Goal: Task Accomplishment & Management: Complete application form

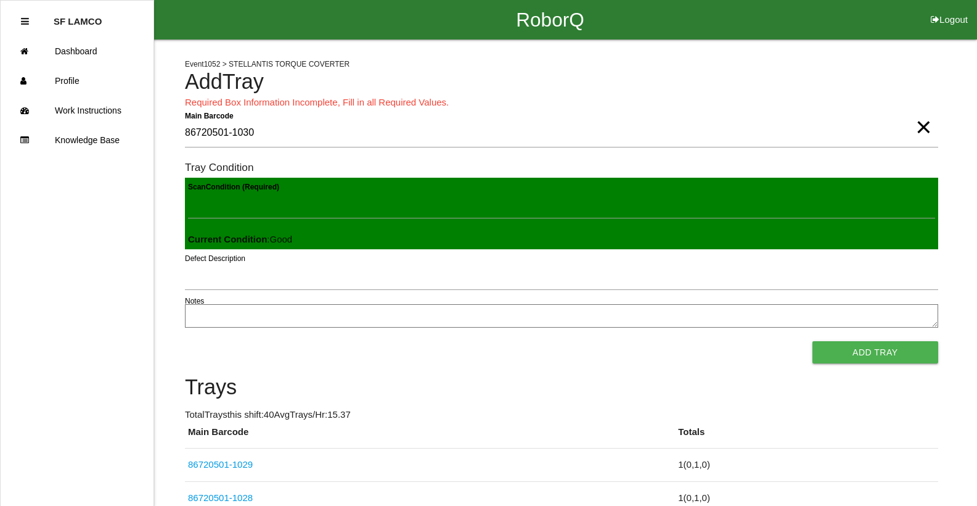
scroll to position [1, 0]
click link "86720501-1029" at bounding box center [220, 464] width 65 height 10
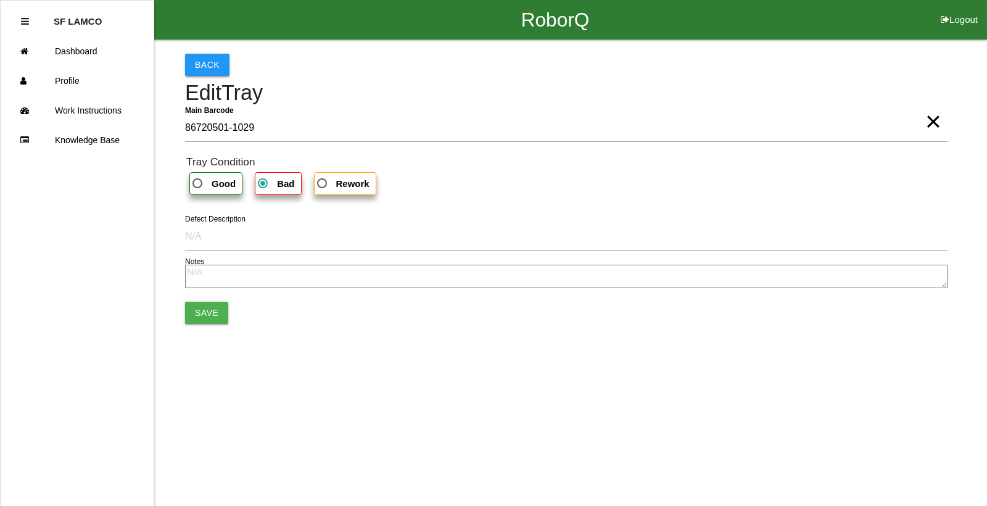
click at [192, 74] on button "Back" at bounding box center [207, 65] width 44 height 22
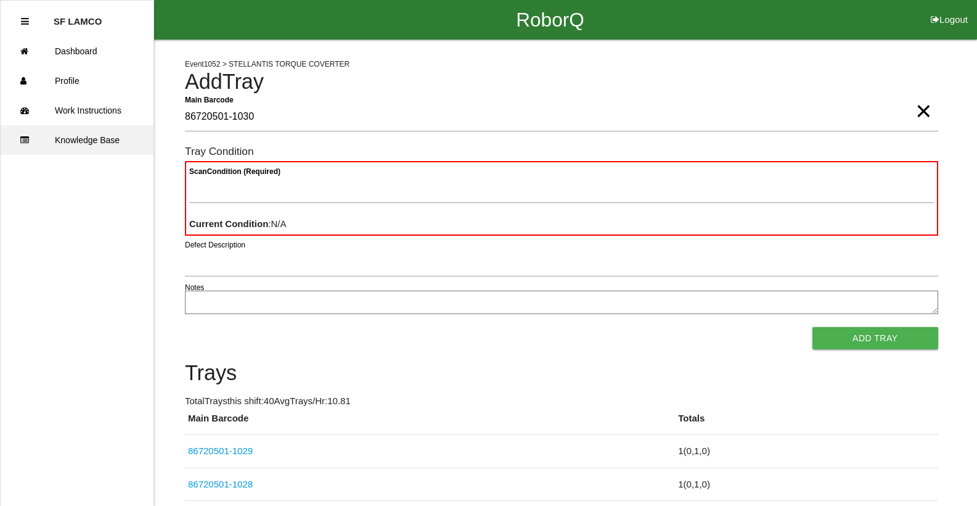
type Barcode "86720501-1030"
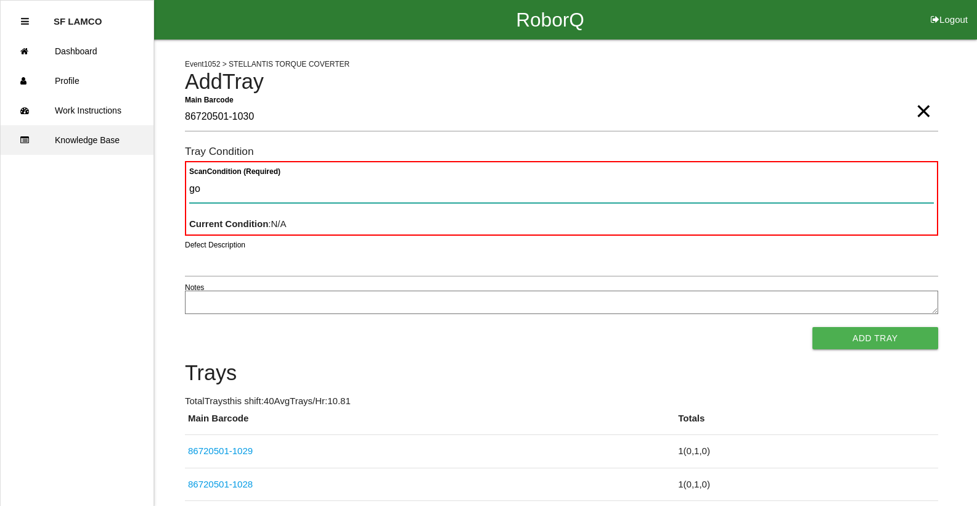
type Condition "goo"
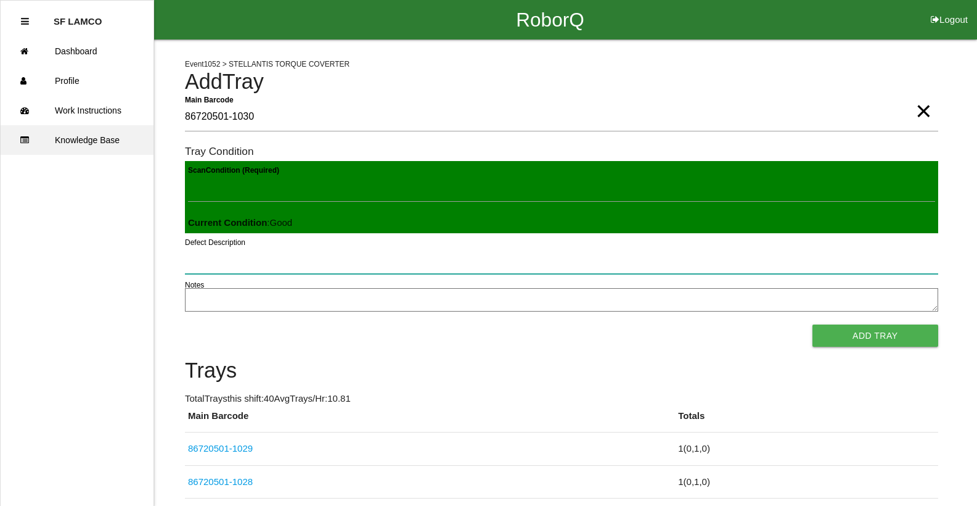
click at [813, 324] on button "Add Tray" at bounding box center [876, 335] width 126 height 22
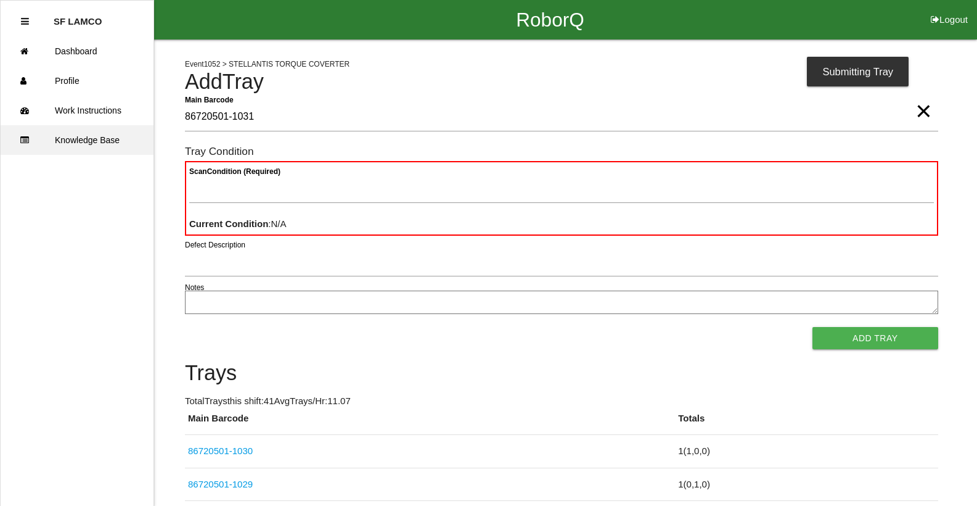
type Barcode "86720501-1031"
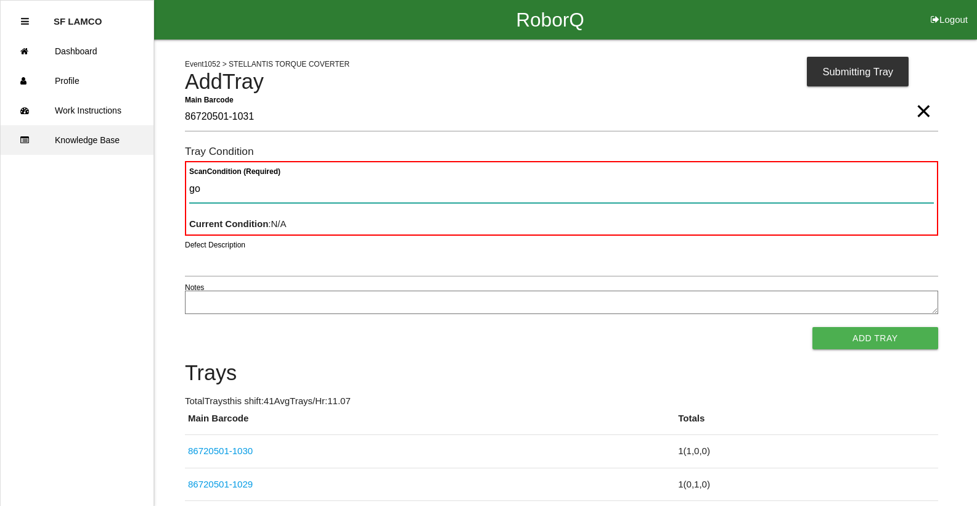
type Condition "goo"
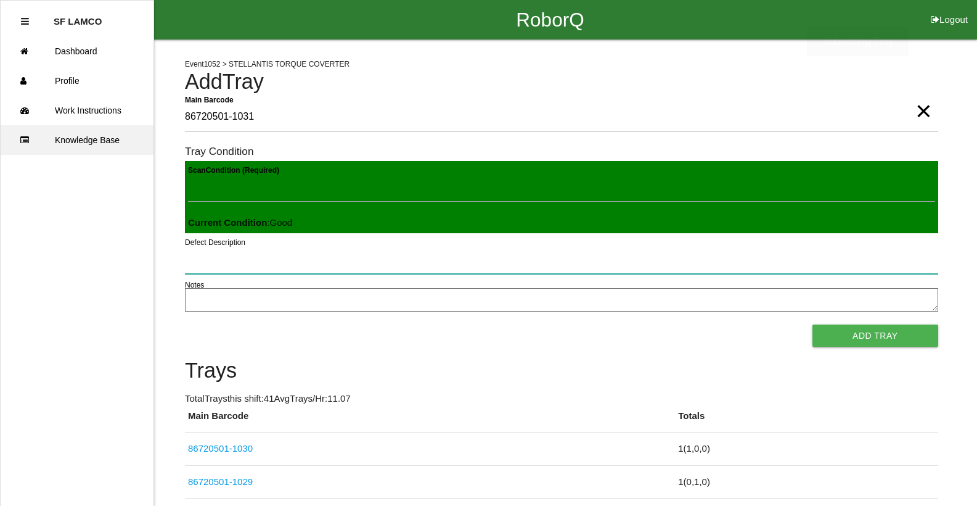
click at [813, 324] on button "Add Tray" at bounding box center [876, 335] width 126 height 22
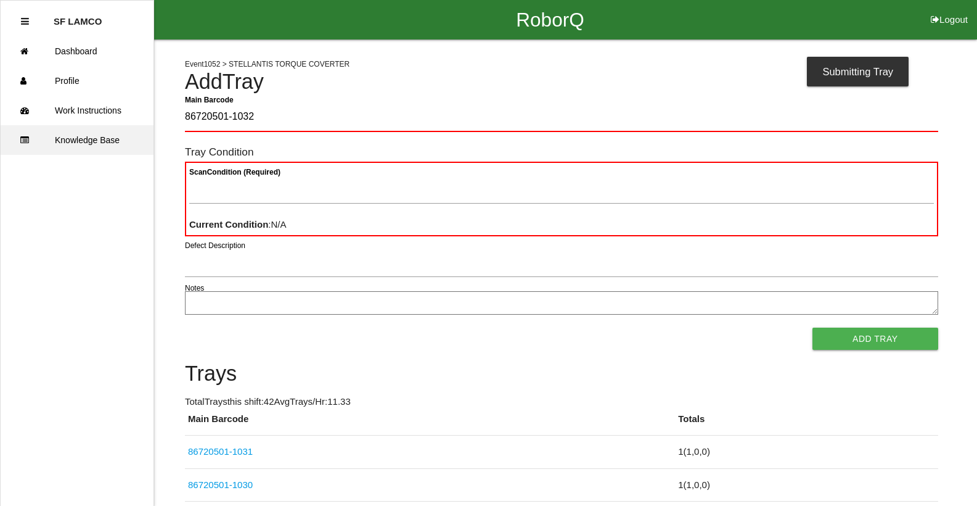
type Barcode "86720501-1032"
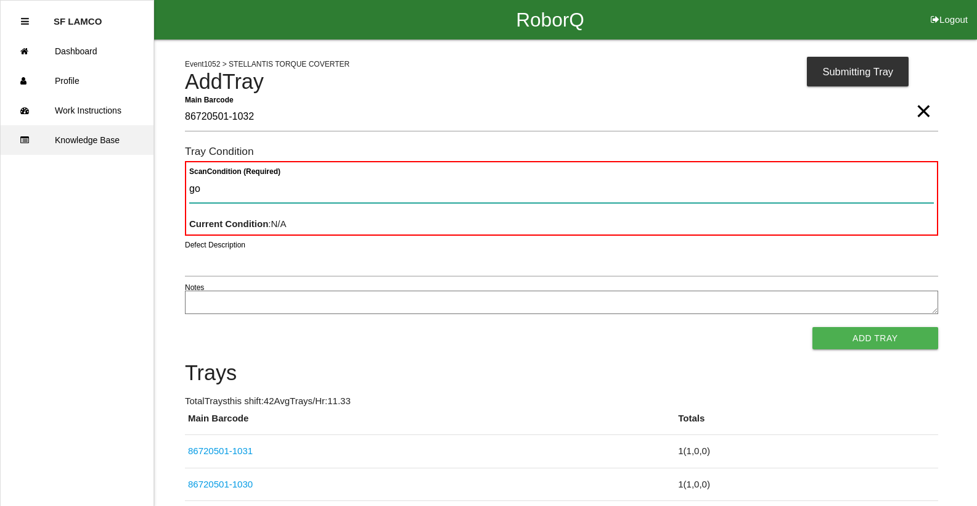
type Condition "goo"
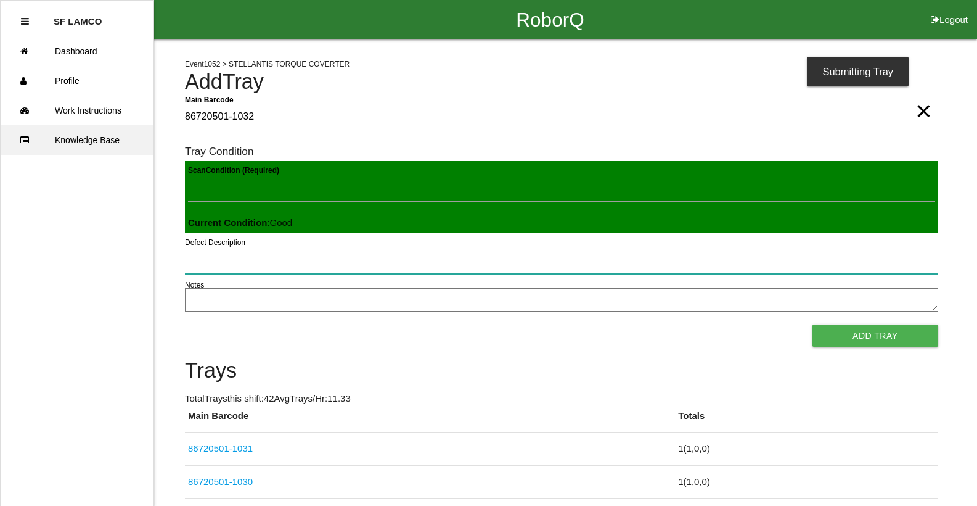
click at [813, 324] on button "Add Tray" at bounding box center [876, 335] width 126 height 22
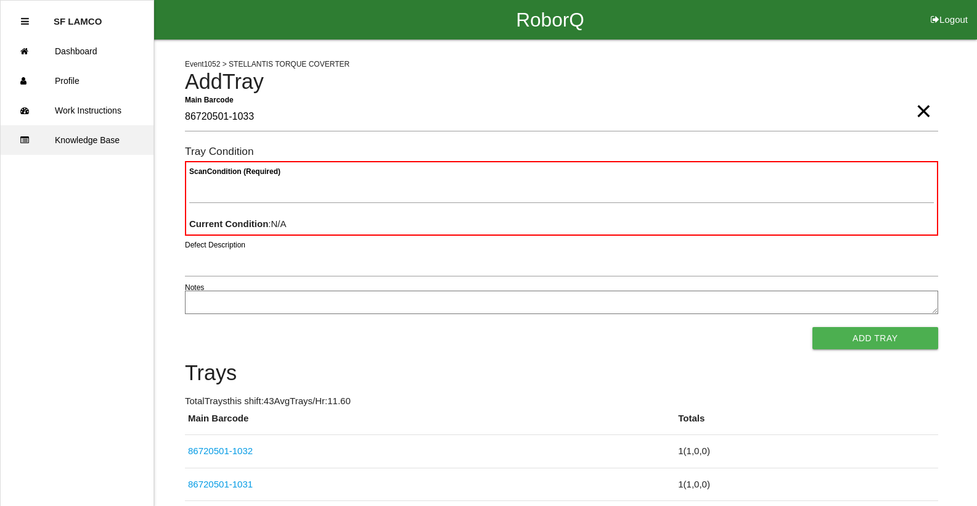
type Barcode "86720501-1033"
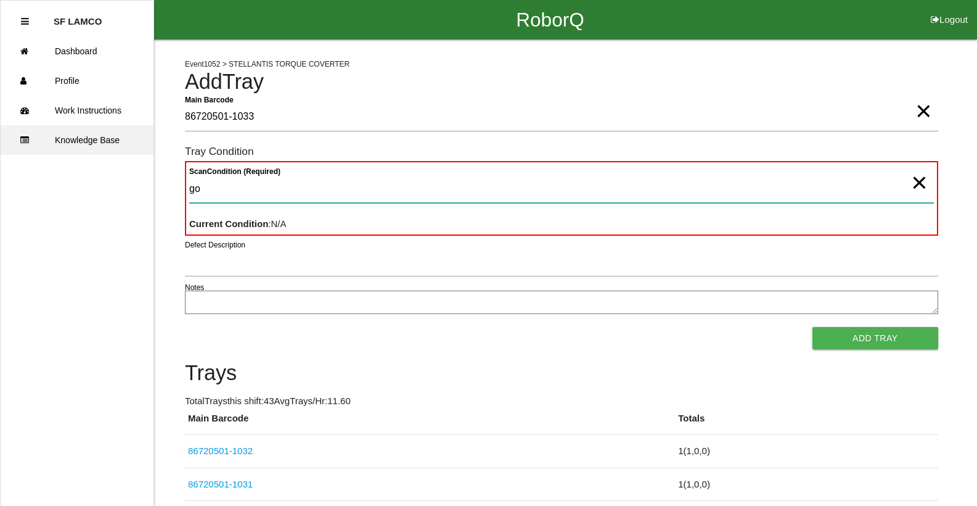
type Condition "goo"
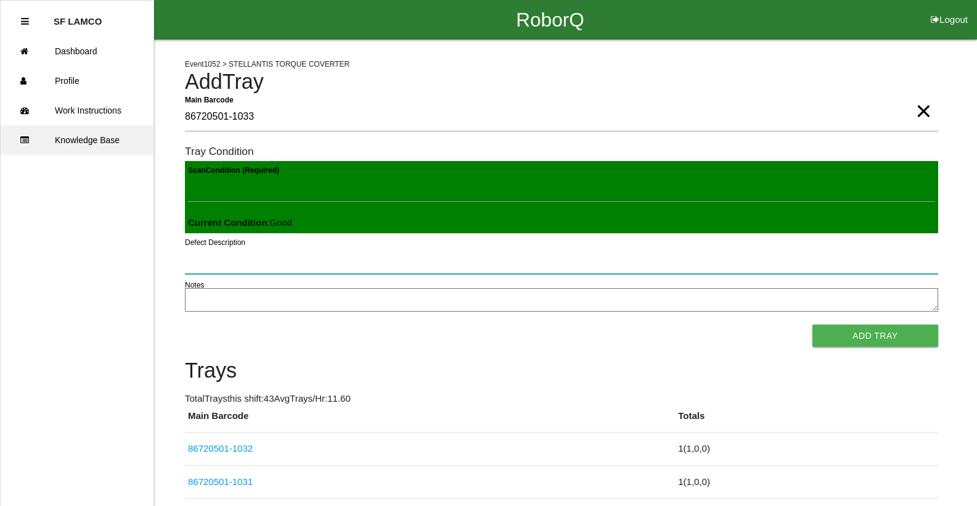
click at [813, 324] on button "Add Tray" at bounding box center [876, 335] width 126 height 22
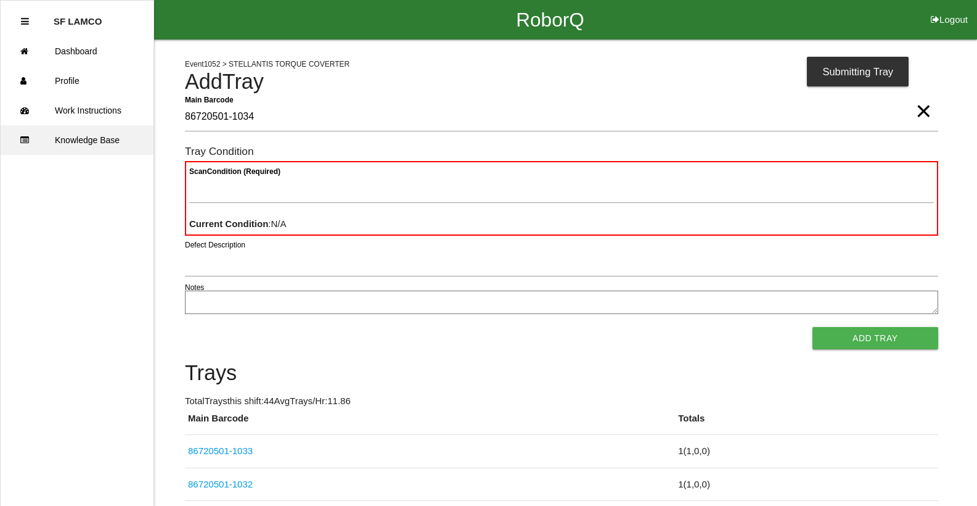
type Barcode "86720501-1034"
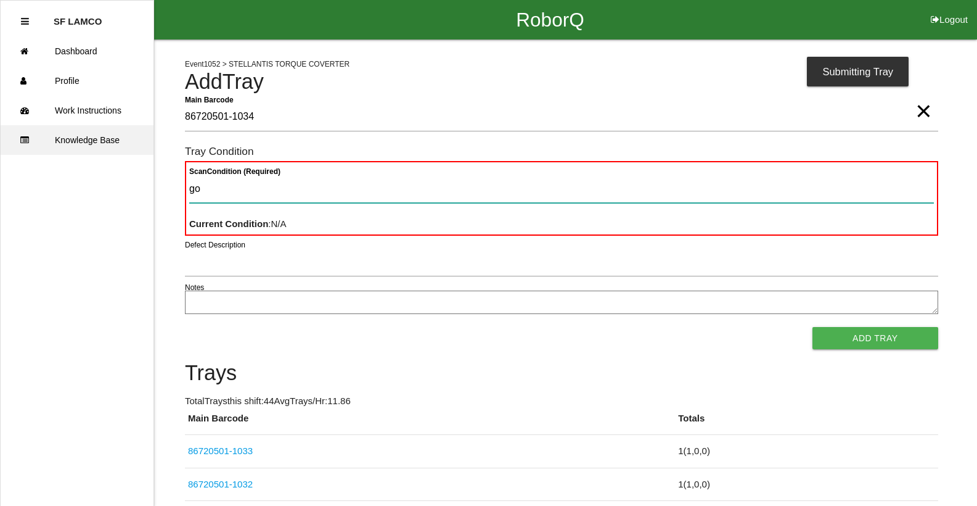
type Condition "goo"
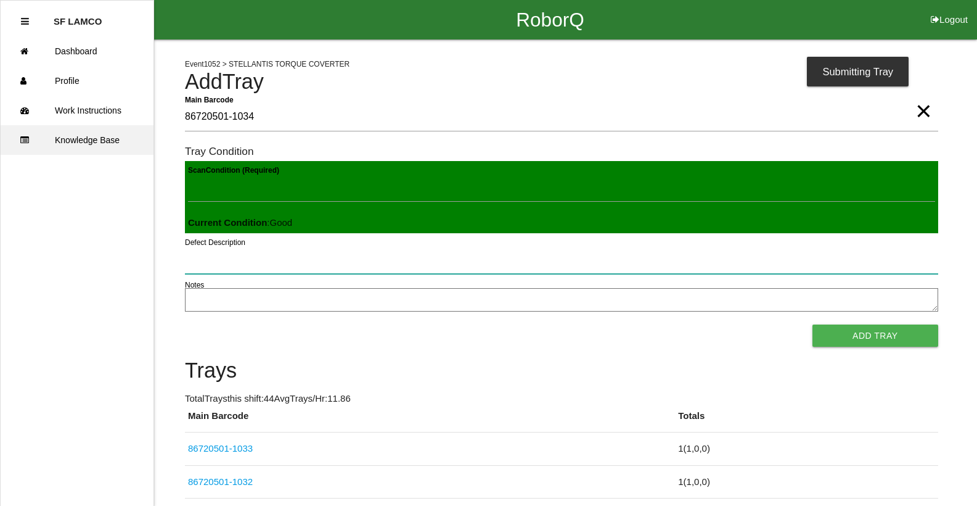
click at [813, 324] on button "Add Tray" at bounding box center [876, 335] width 126 height 22
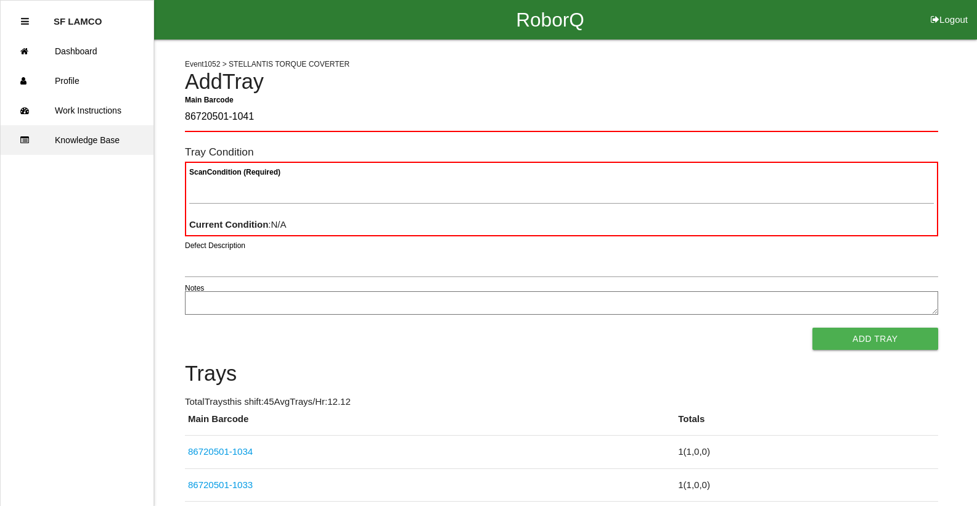
type Barcode "86720501-1041"
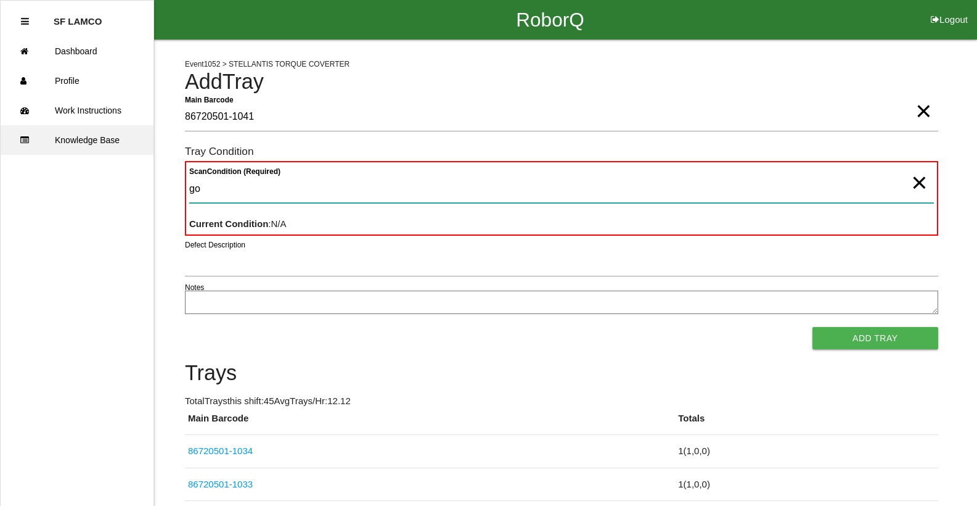
type Condition "goo"
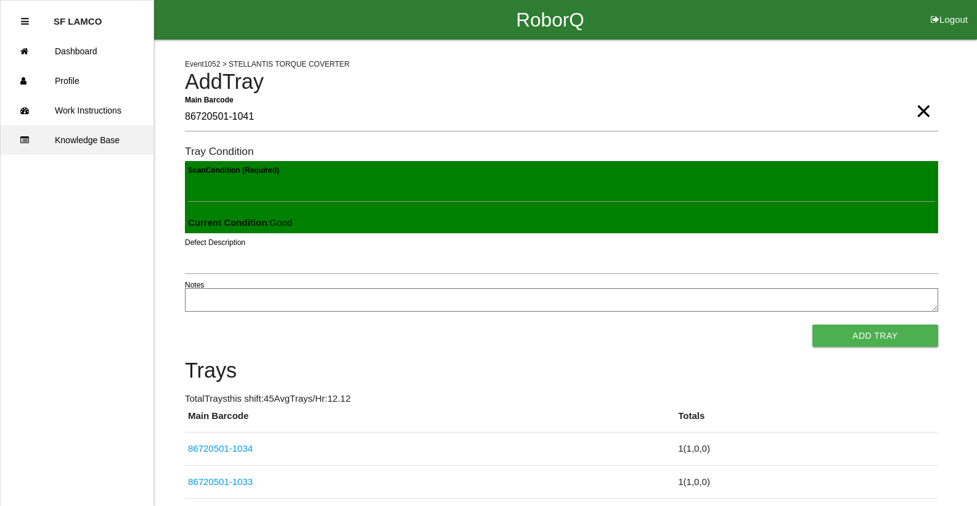
click at [813, 324] on button "Add Tray" at bounding box center [876, 335] width 126 height 22
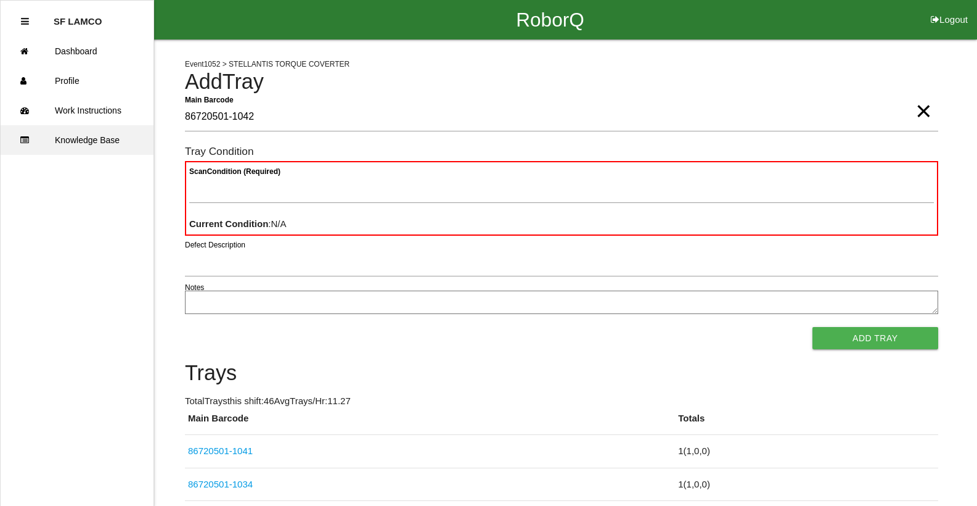
type Barcode "86720501-1042"
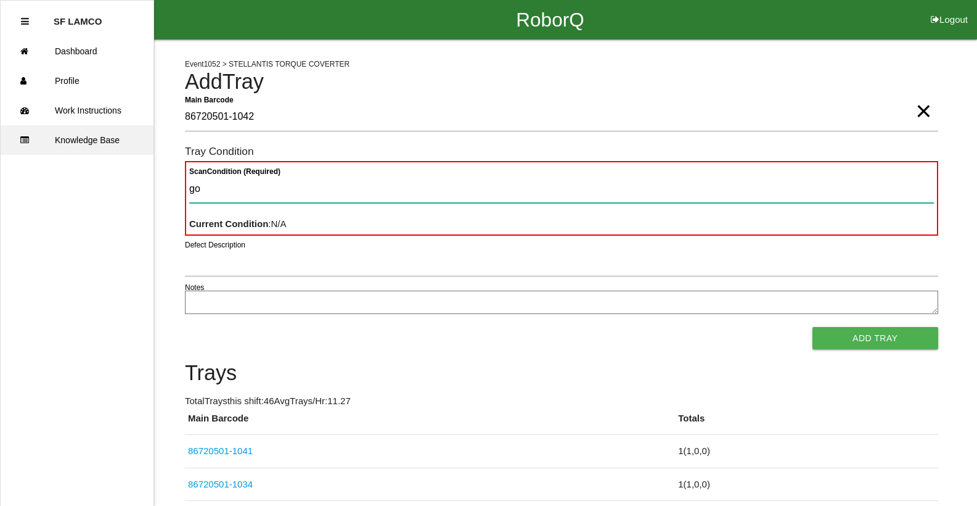
type Condition "goo"
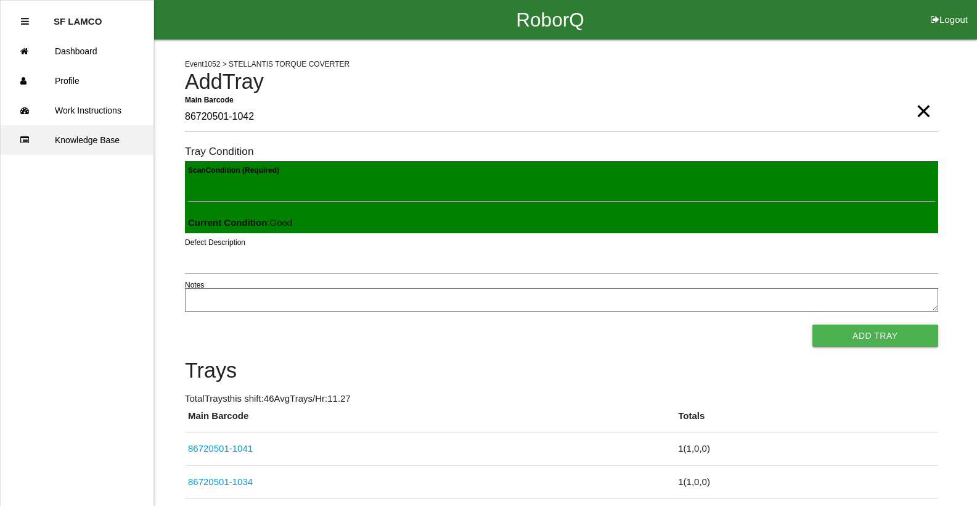
click at [813, 324] on button "Add Tray" at bounding box center [876, 335] width 126 height 22
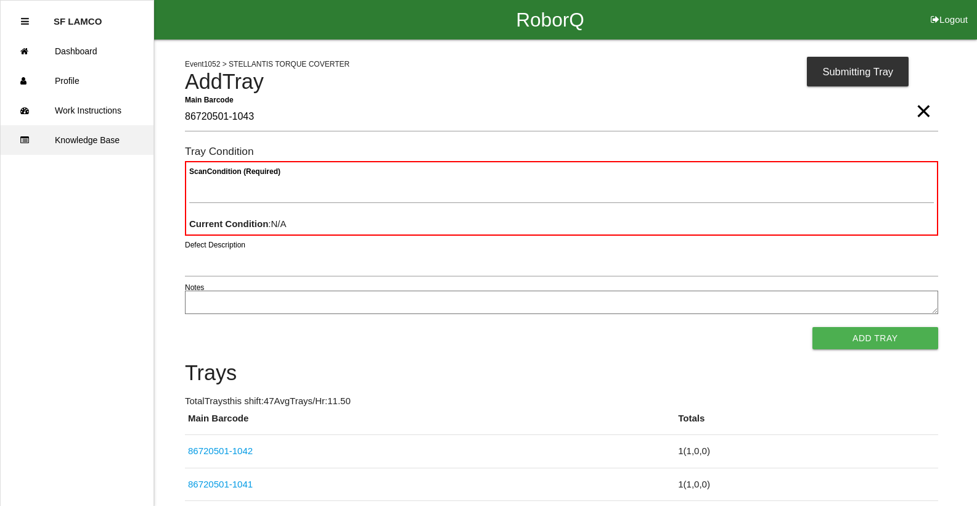
type Barcode "86720501-1043"
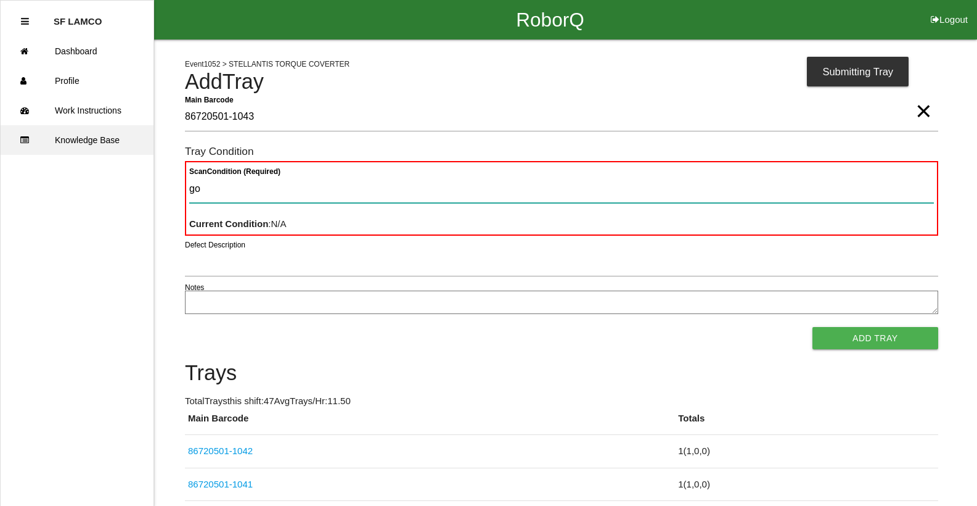
type Condition "goo"
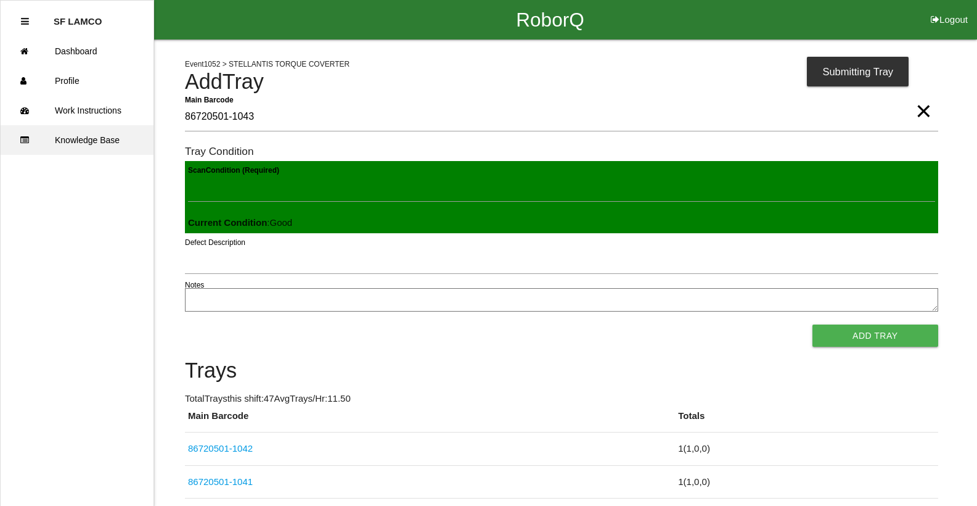
click at [813, 324] on button "Add Tray" at bounding box center [876, 335] width 126 height 22
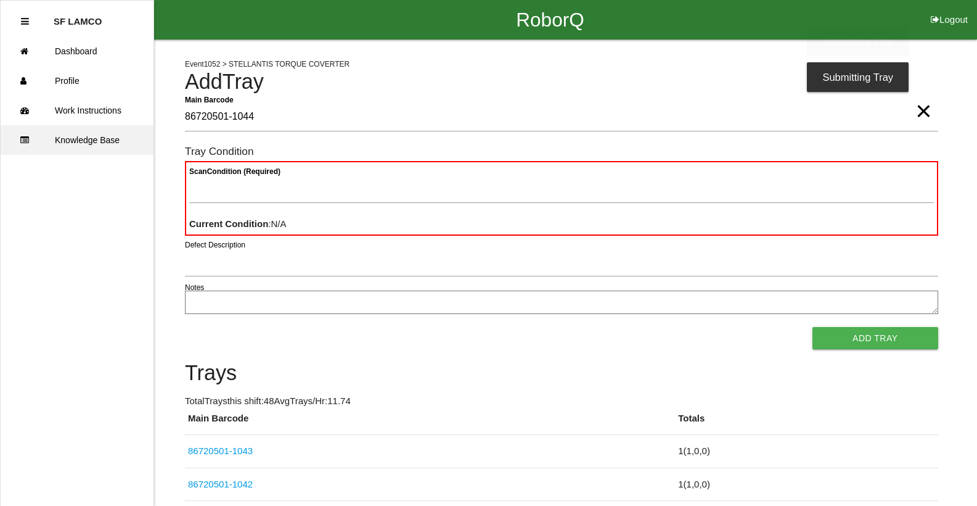
type Barcode "86720501-1044"
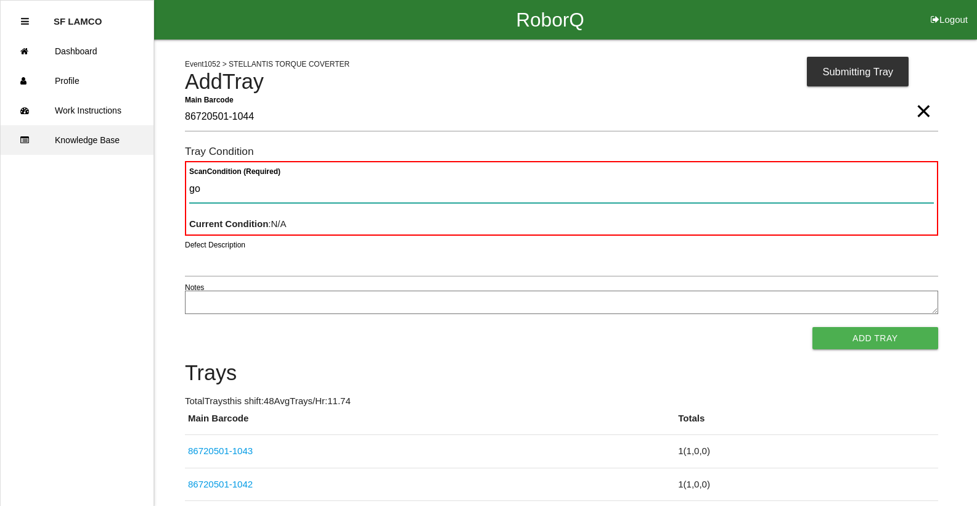
type Condition "goo"
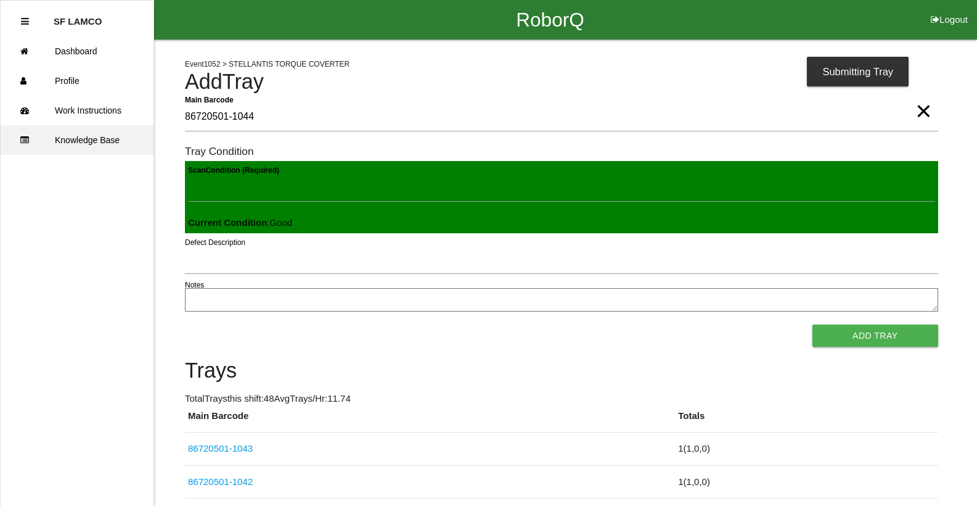
click at [813, 324] on button "Add Tray" at bounding box center [876, 335] width 126 height 22
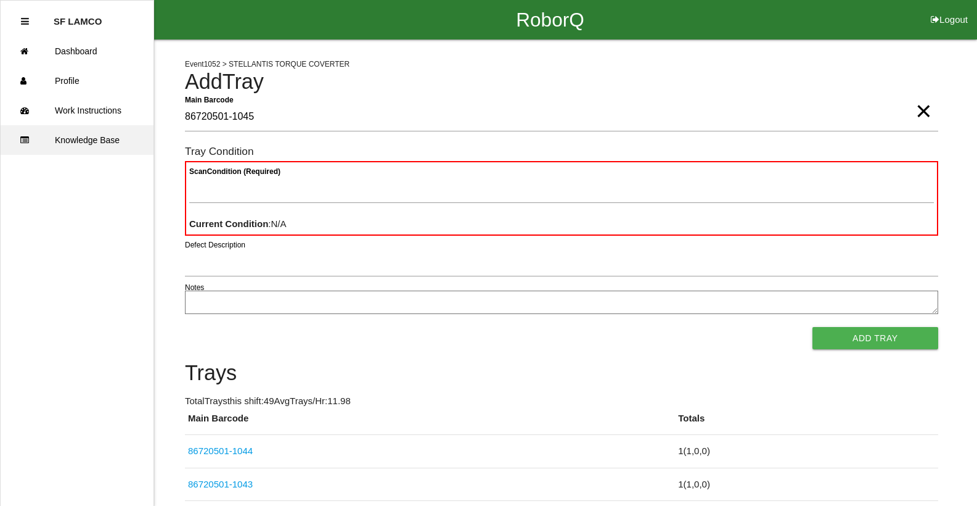
type Barcode "86720501-1045"
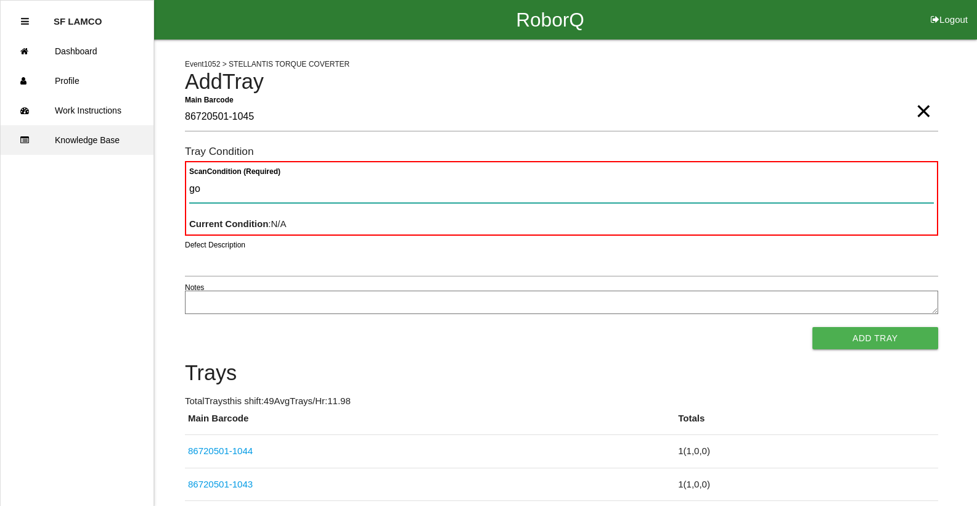
type Condition "goo"
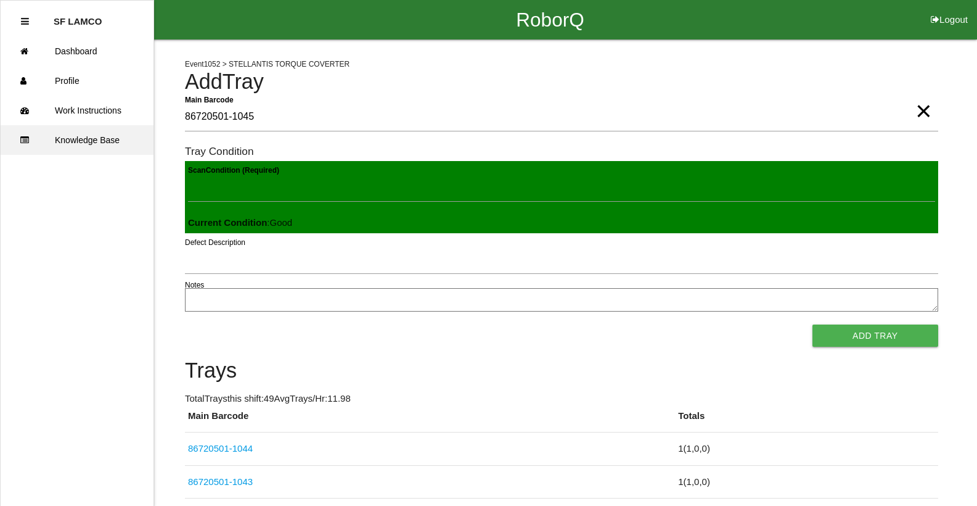
click at [813, 324] on button "Add Tray" at bounding box center [876, 335] width 126 height 22
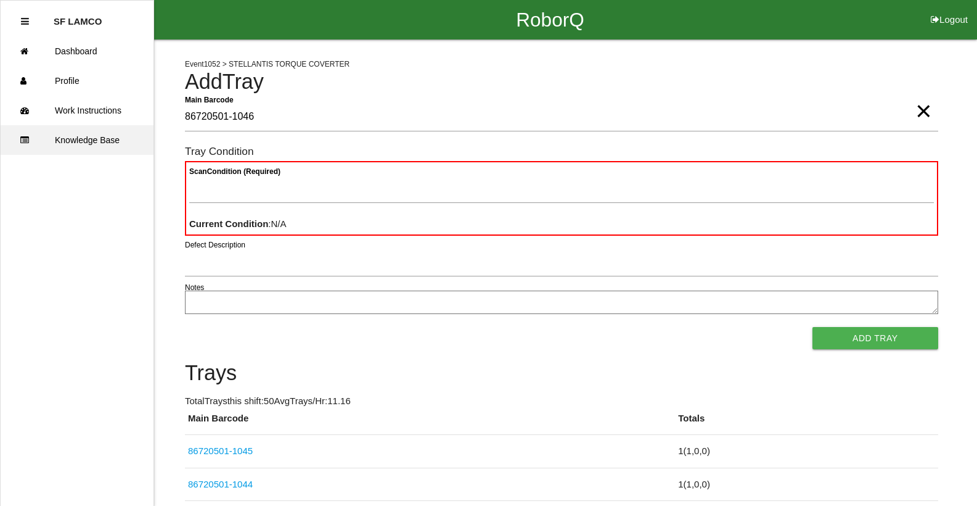
type Barcode "86720501-1046"
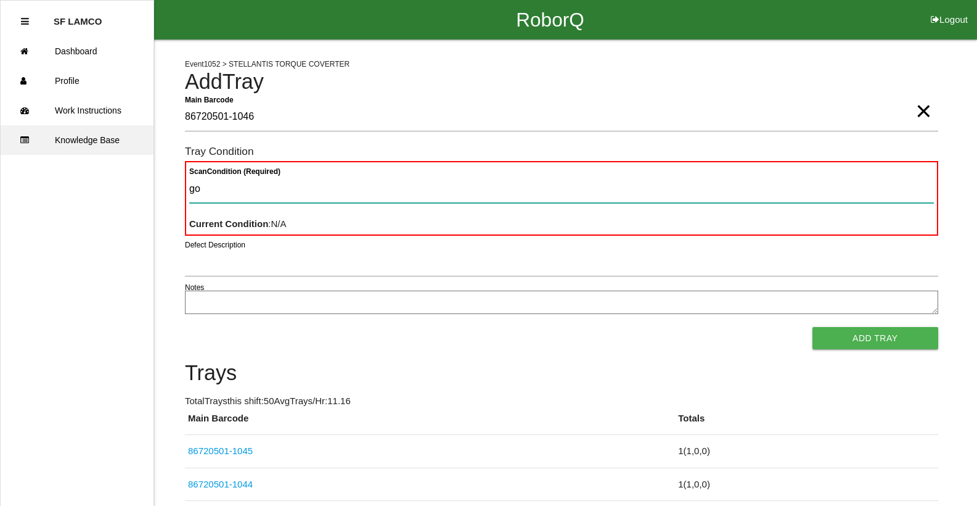
type Condition "goo"
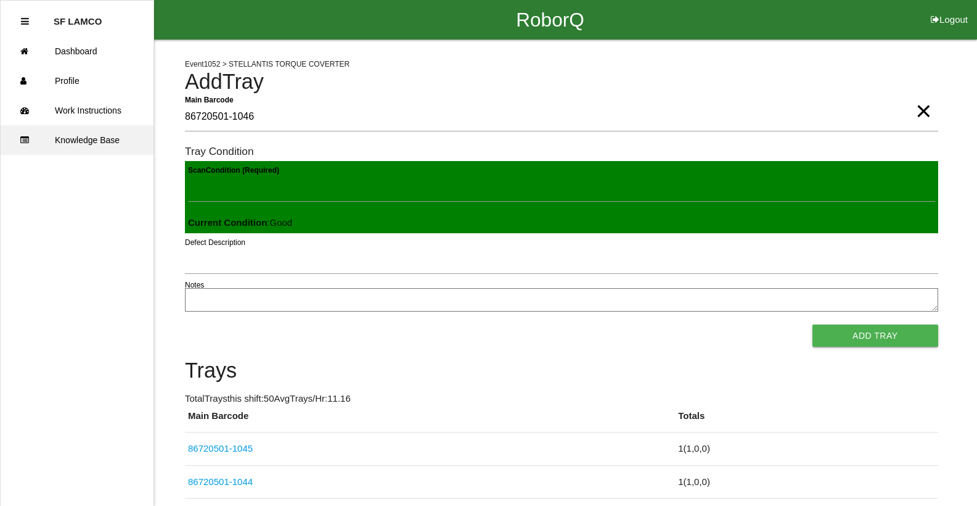
click at [813, 324] on button "Add Tray" at bounding box center [876, 335] width 126 height 22
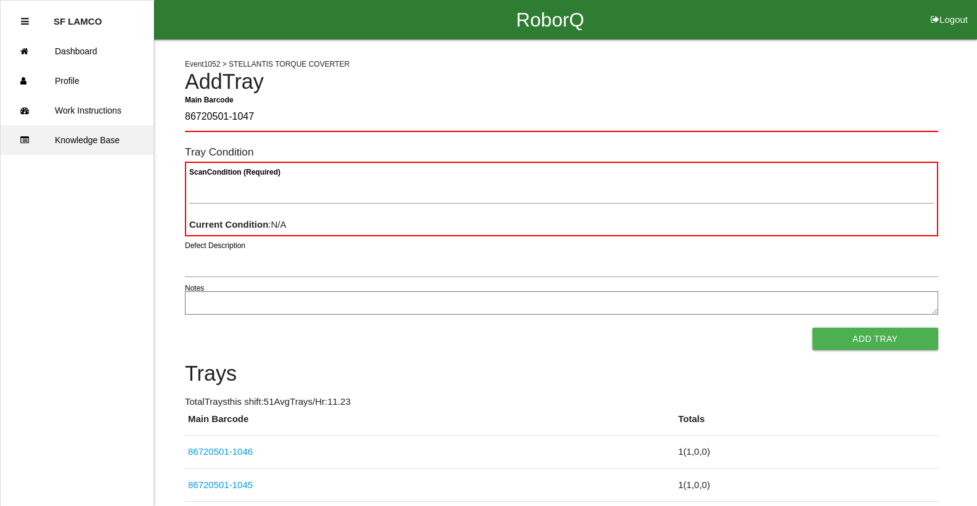
type Barcode "86720501-1047"
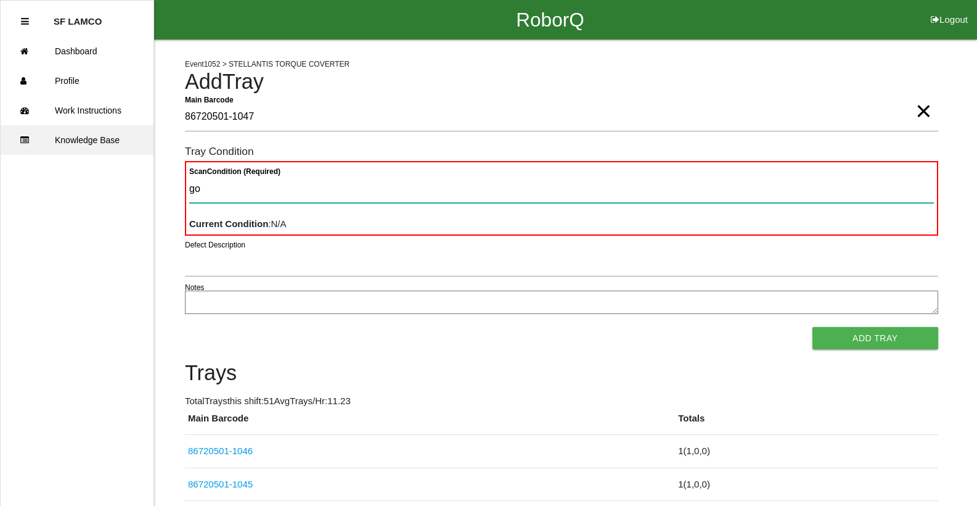
type Condition "goo"
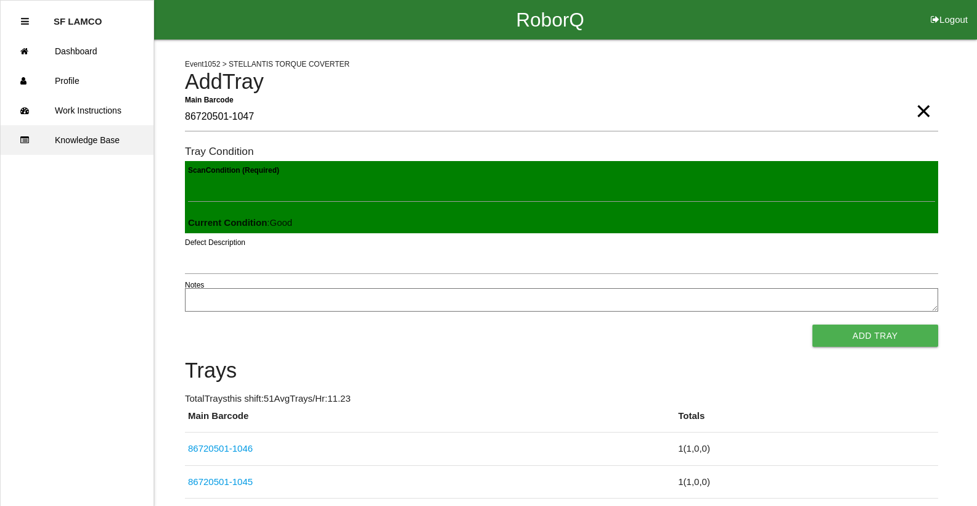
click button "Add Tray" at bounding box center [876, 335] width 126 height 22
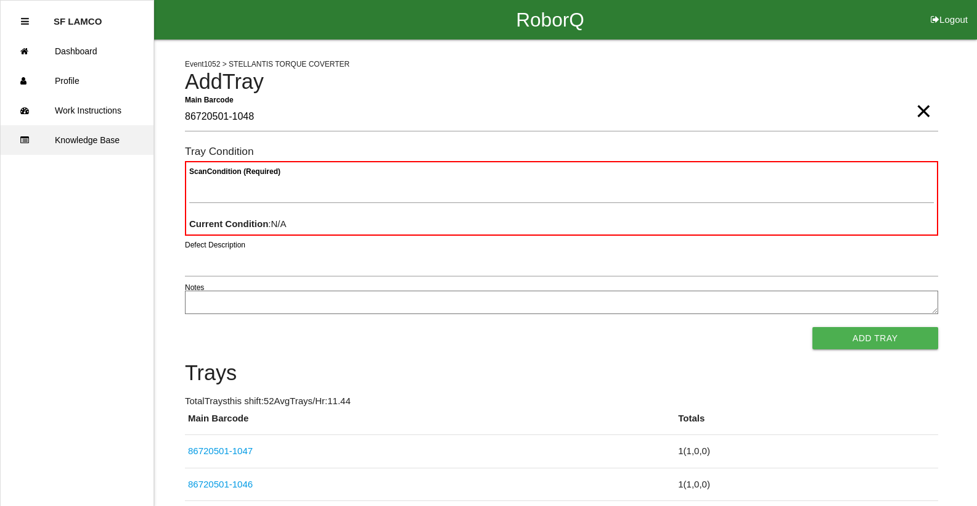
type Barcode "86720501-1048"
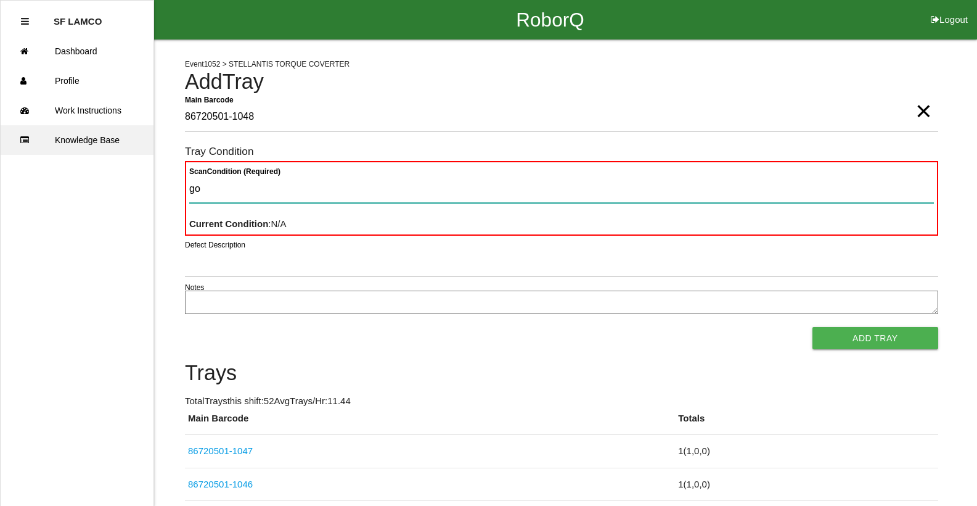
type Condition "goo"
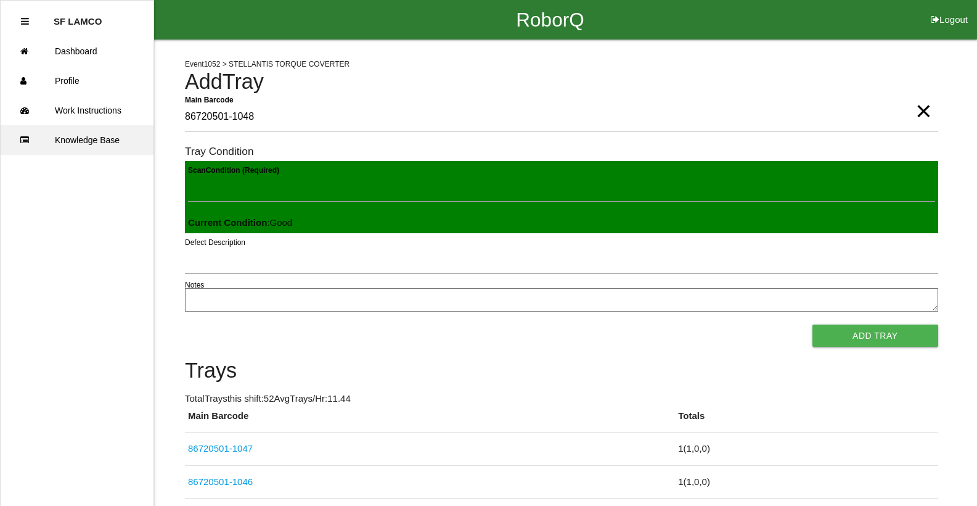
click at [813, 324] on button "Add Tray" at bounding box center [876, 335] width 126 height 22
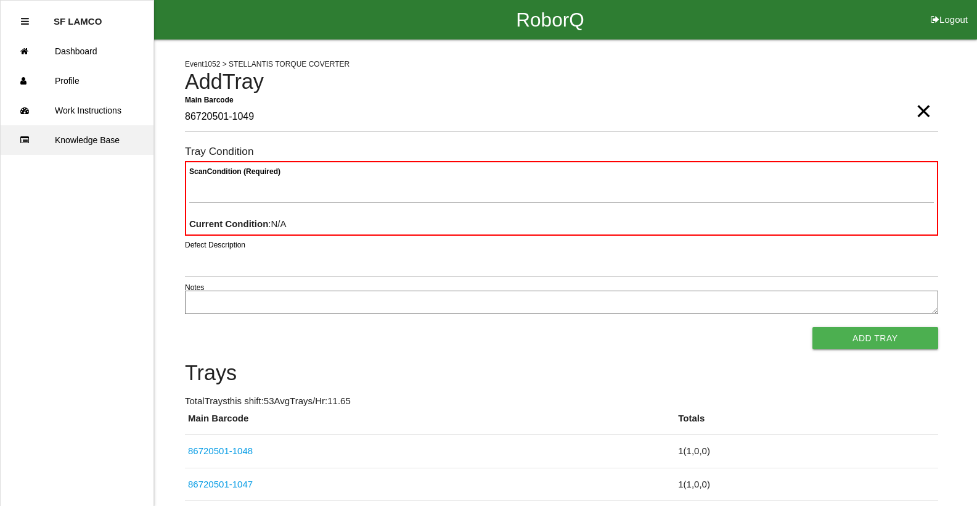
type Barcode "86720501-1049"
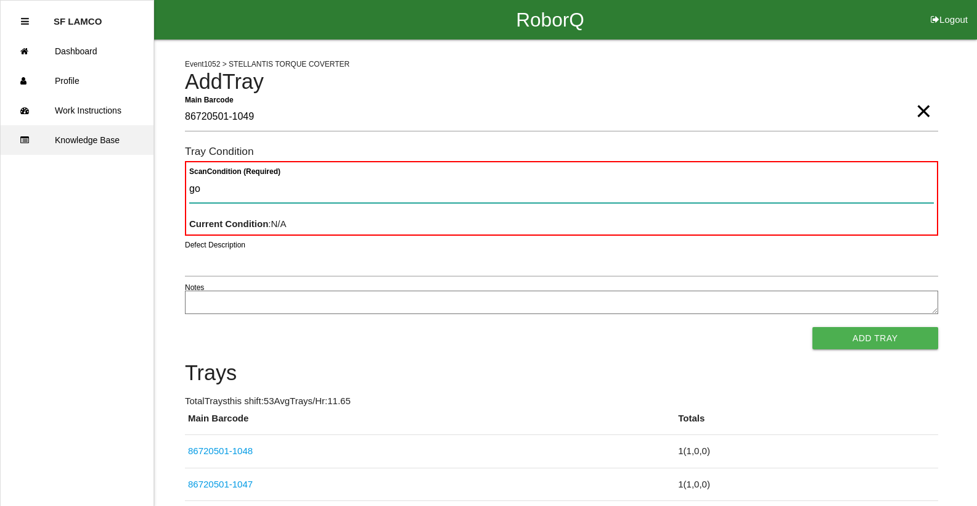
type Condition "goo"
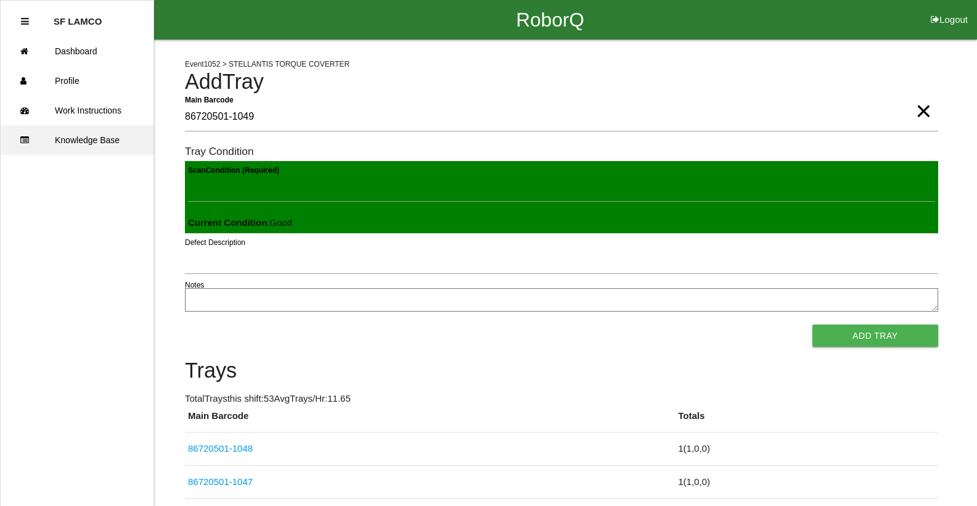
click at [813, 324] on button "Add Tray" at bounding box center [876, 335] width 126 height 22
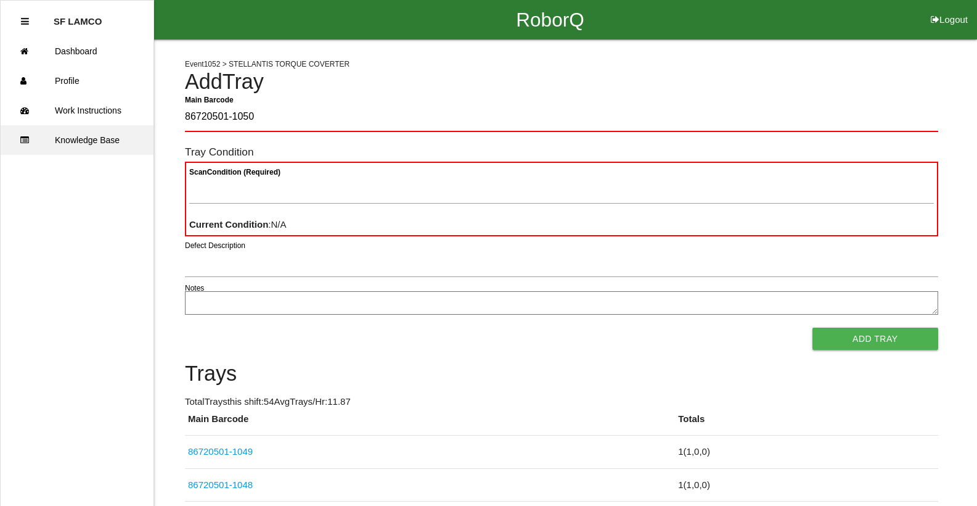
type Barcode "86720501-1050"
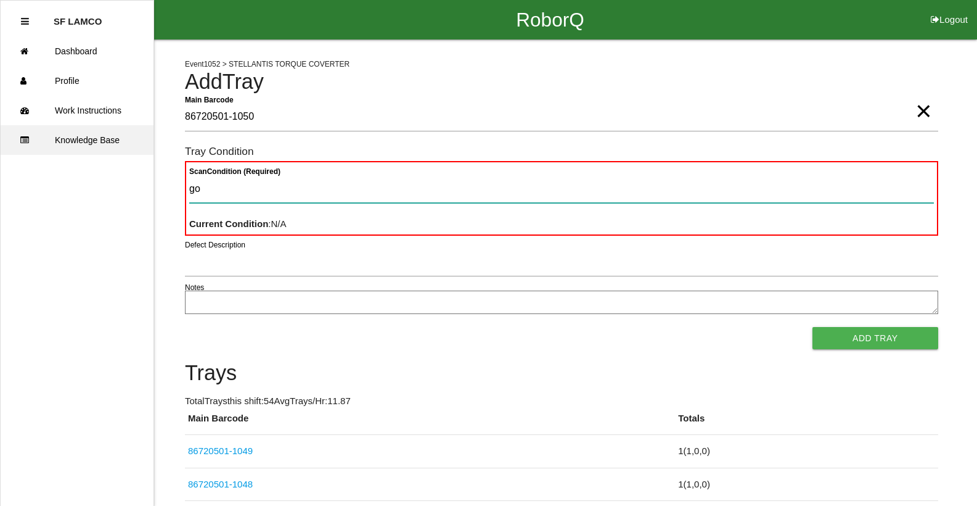
type Condition "goo"
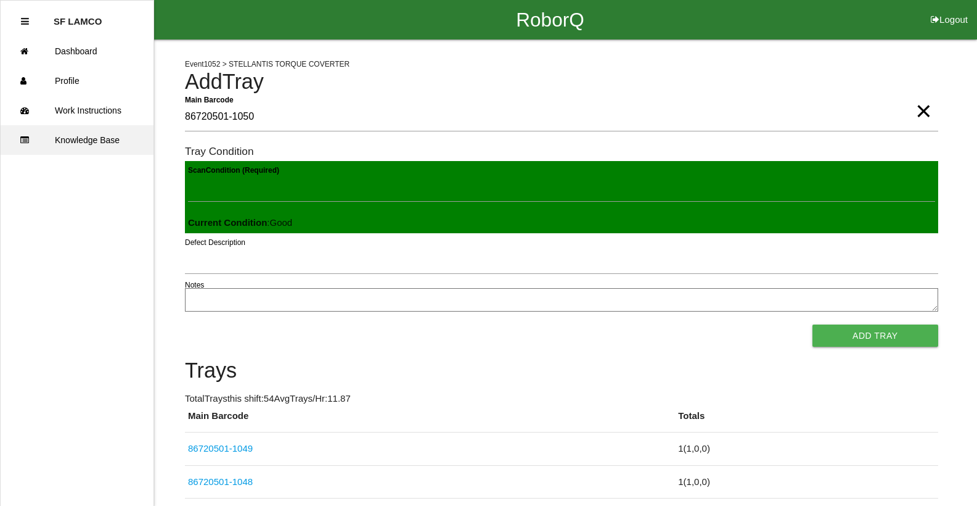
click at [813, 324] on button "Add Tray" at bounding box center [876, 335] width 126 height 22
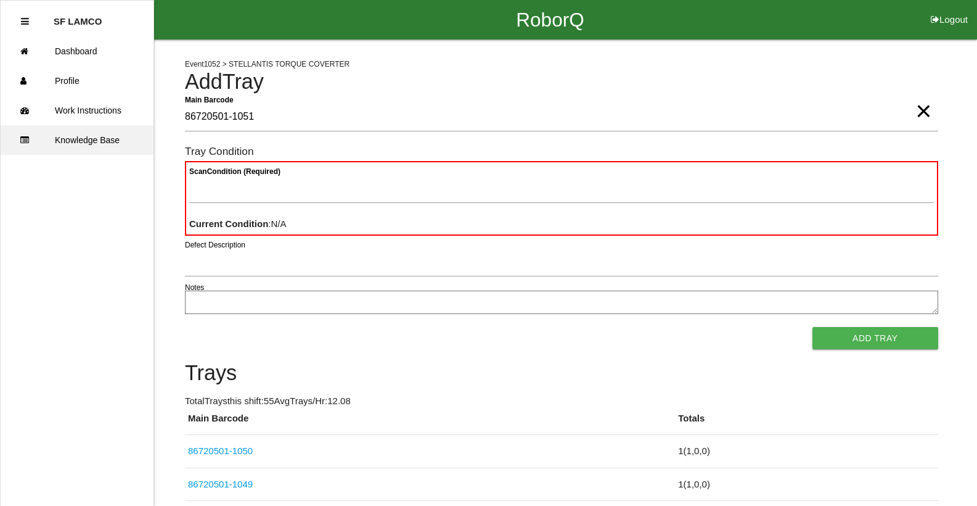
type Barcode "86720501-1051"
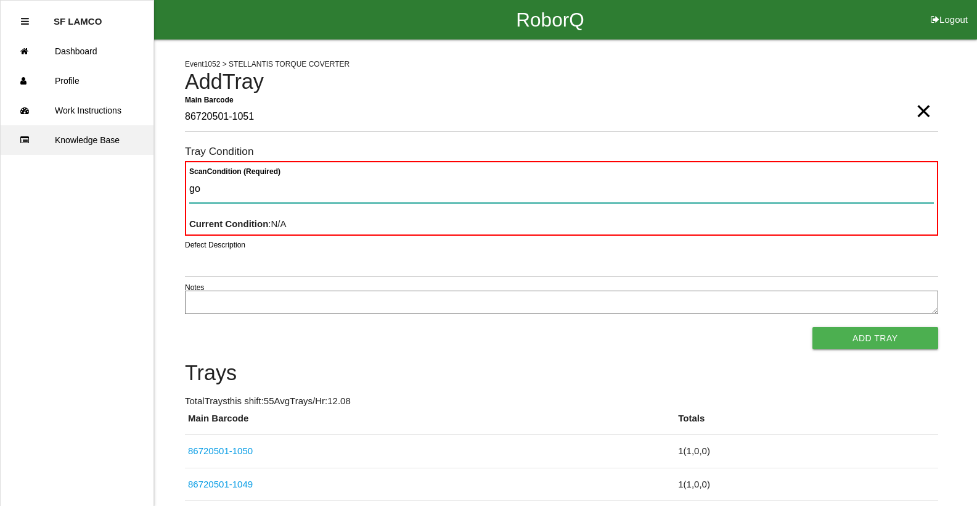
type Condition "goo"
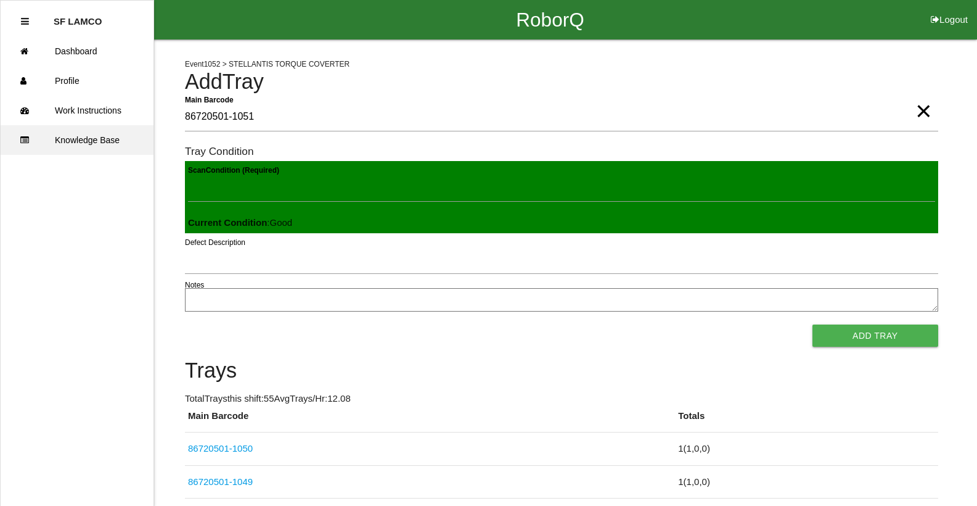
click at [813, 324] on button "Add Tray" at bounding box center [876, 335] width 126 height 22
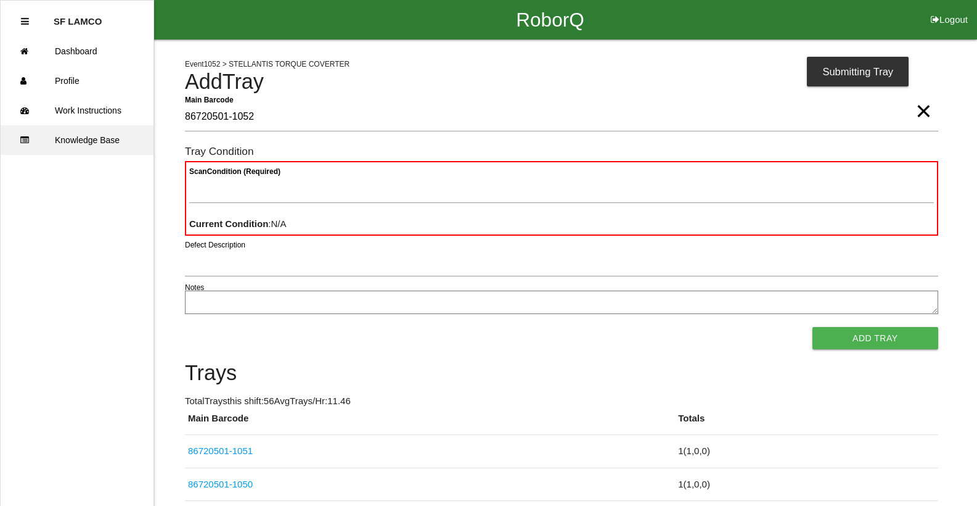
type Barcode "86720501-1052"
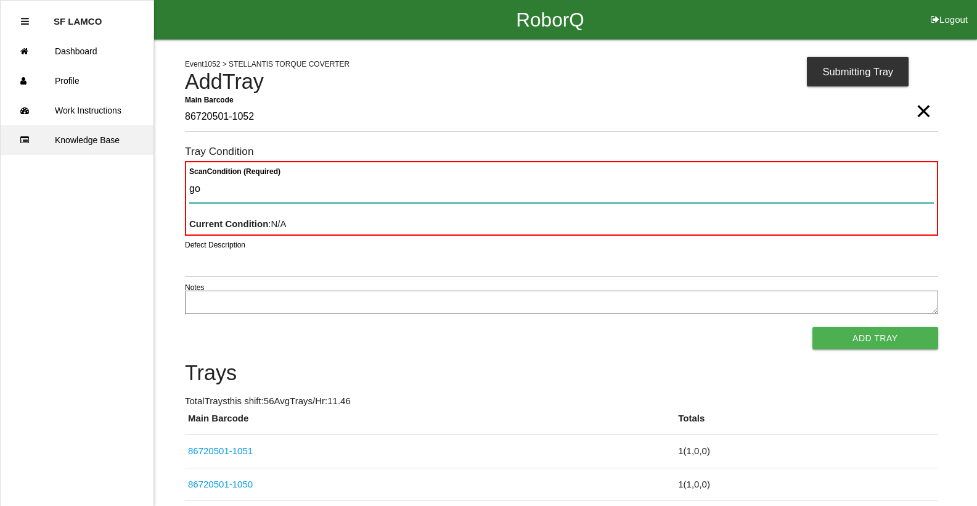
type Condition "goo"
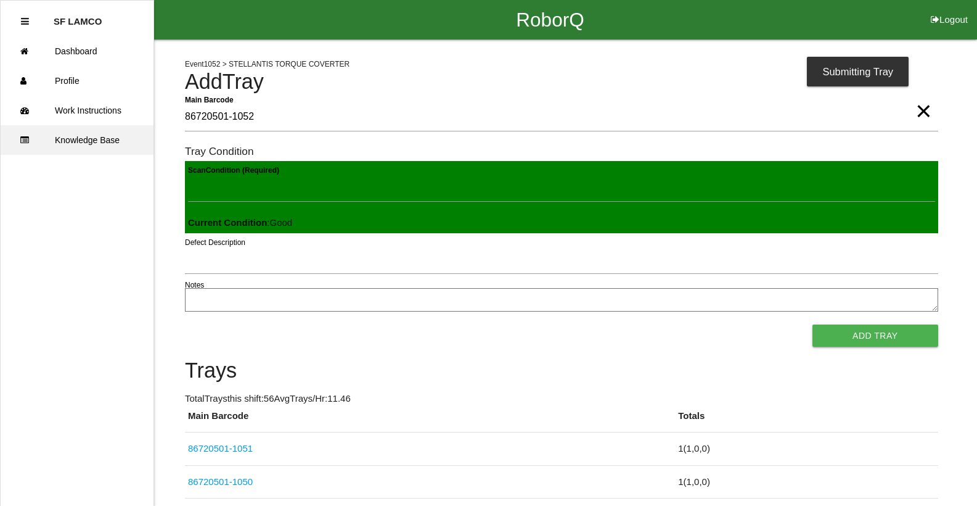
click button "Add Tray" at bounding box center [876, 335] width 126 height 22
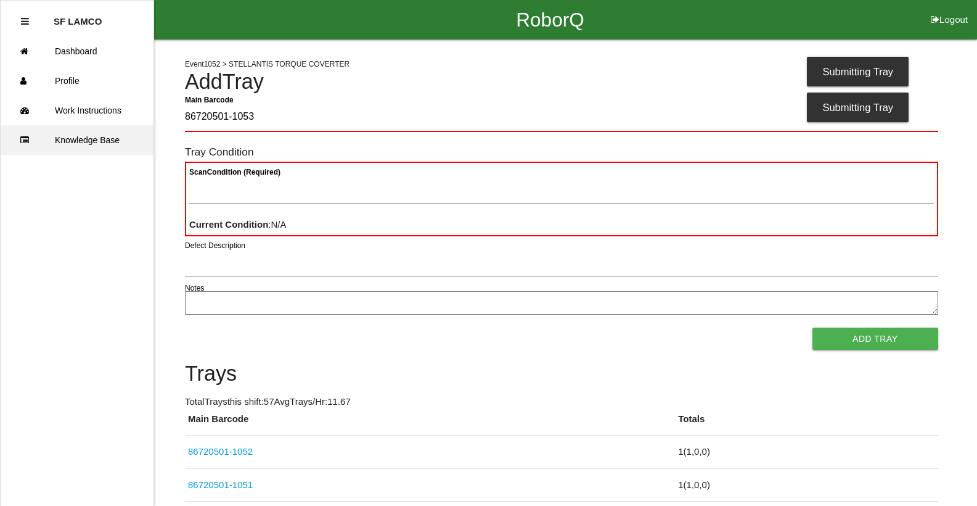
type Barcode "86720501-1053"
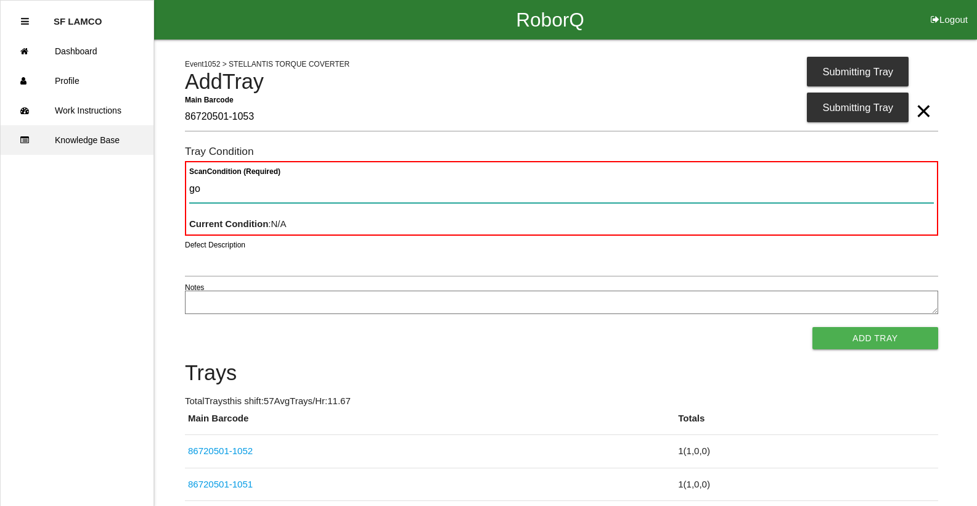
type Condition "goo"
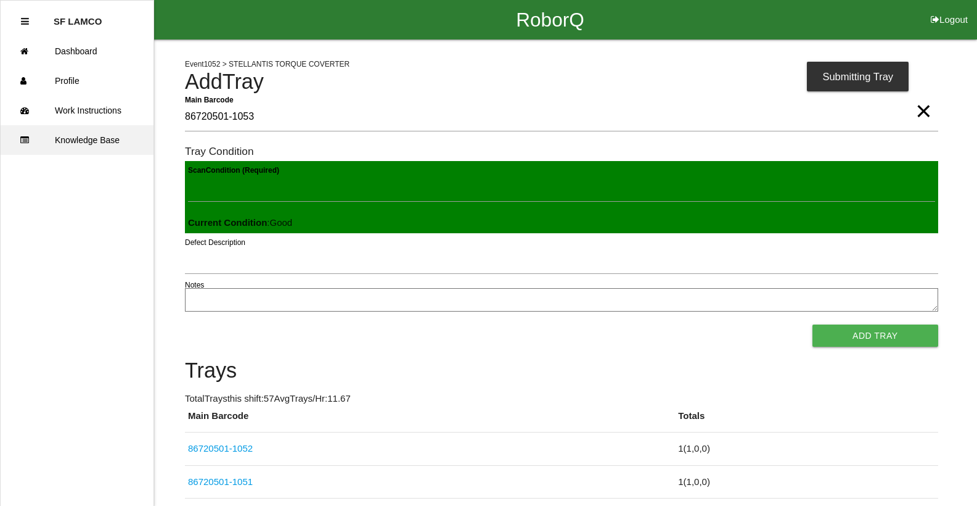
click at [813, 324] on button "Add Tray" at bounding box center [876, 335] width 126 height 22
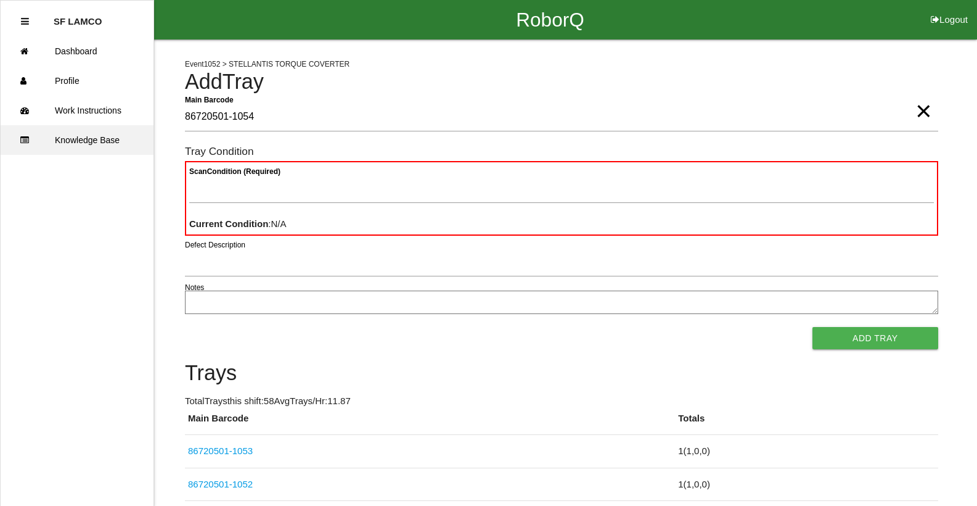
type Barcode "86720501-1054"
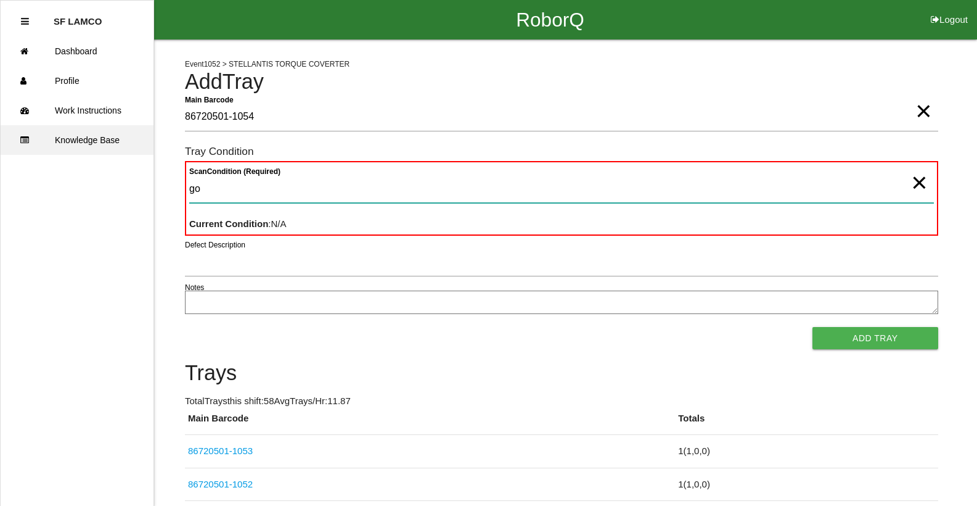
type Condition "goo"
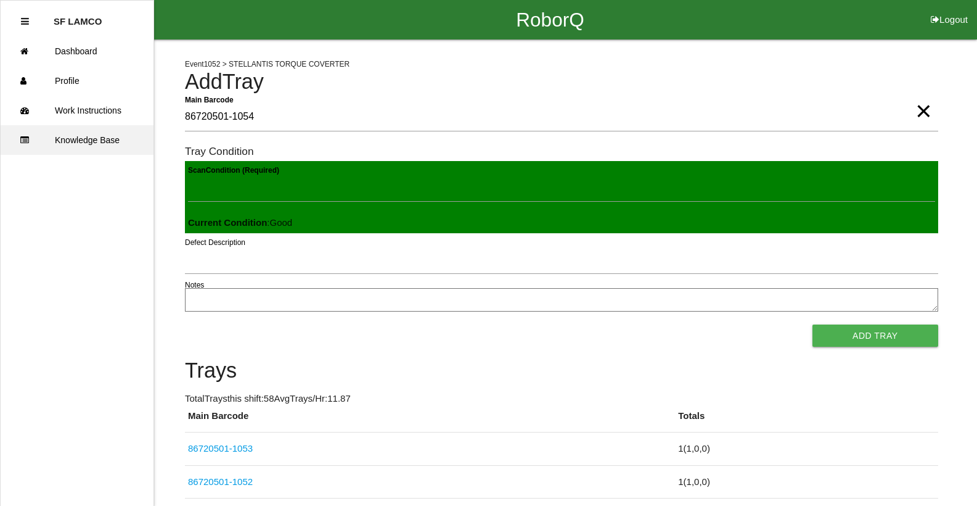
click at [813, 324] on button "Add Tray" at bounding box center [876, 335] width 126 height 22
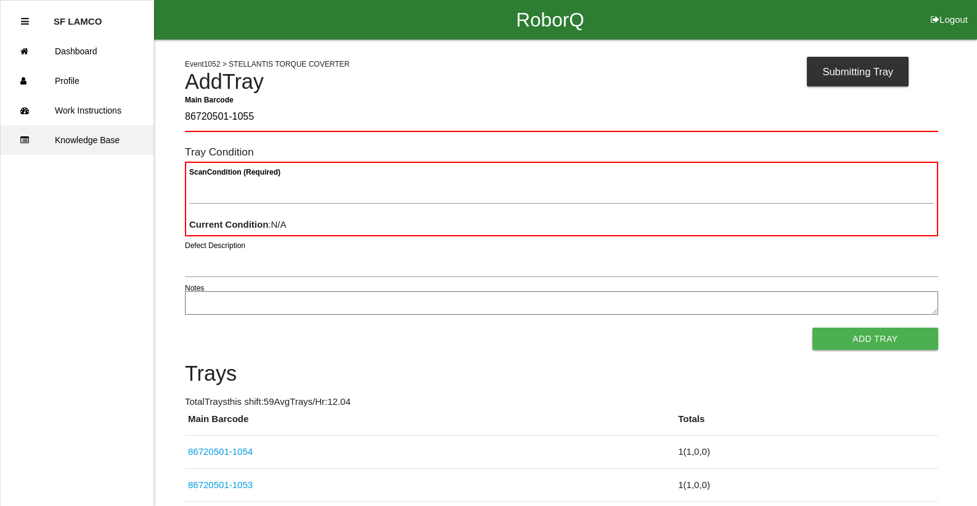
type Barcode "86720501-1055"
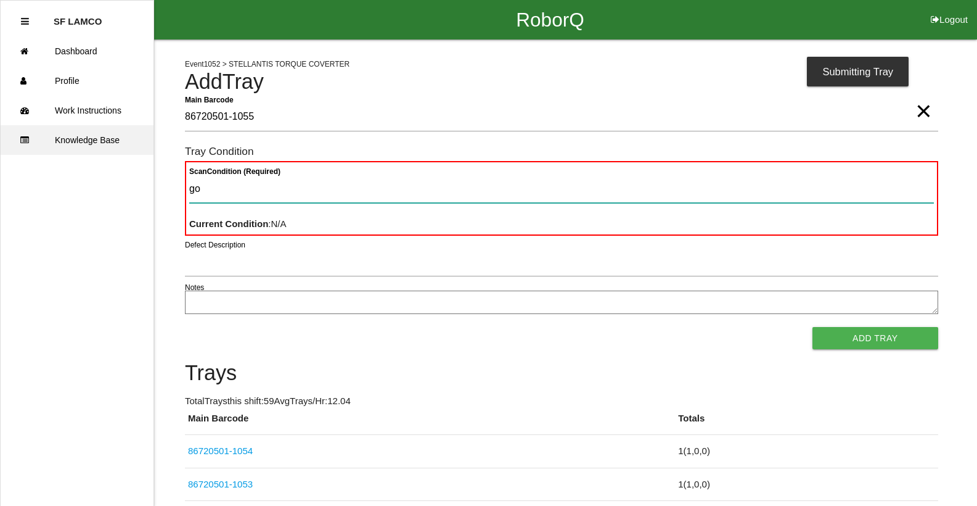
type Condition "goo"
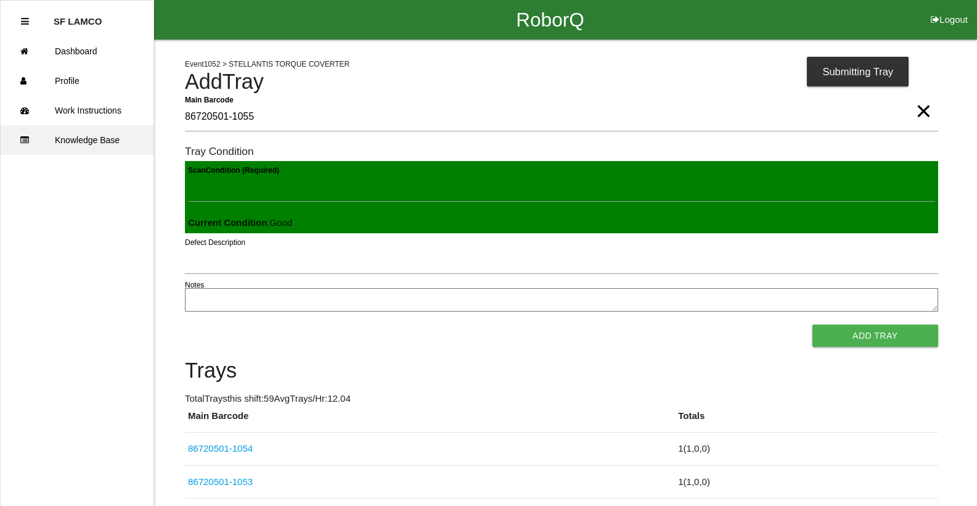
click at [813, 324] on button "Add Tray" at bounding box center [876, 335] width 126 height 22
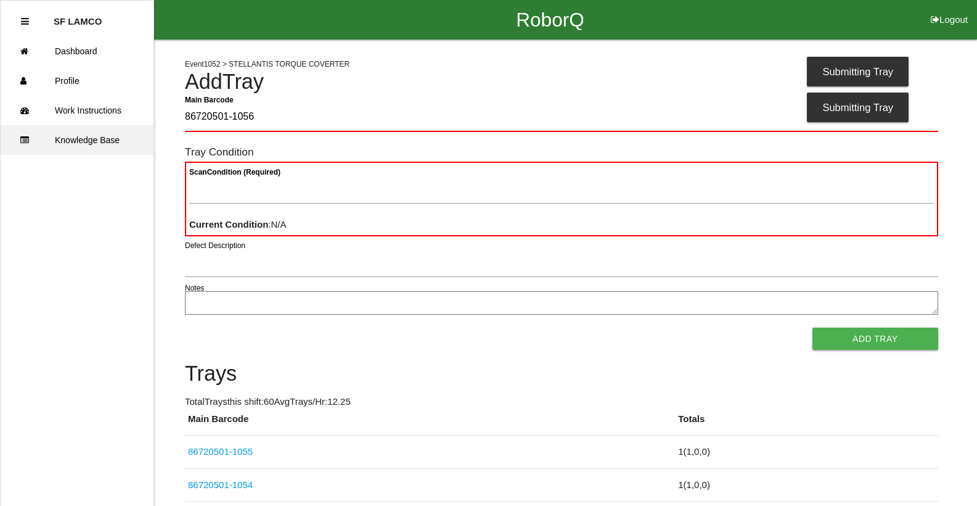
type Barcode "86720501-1056"
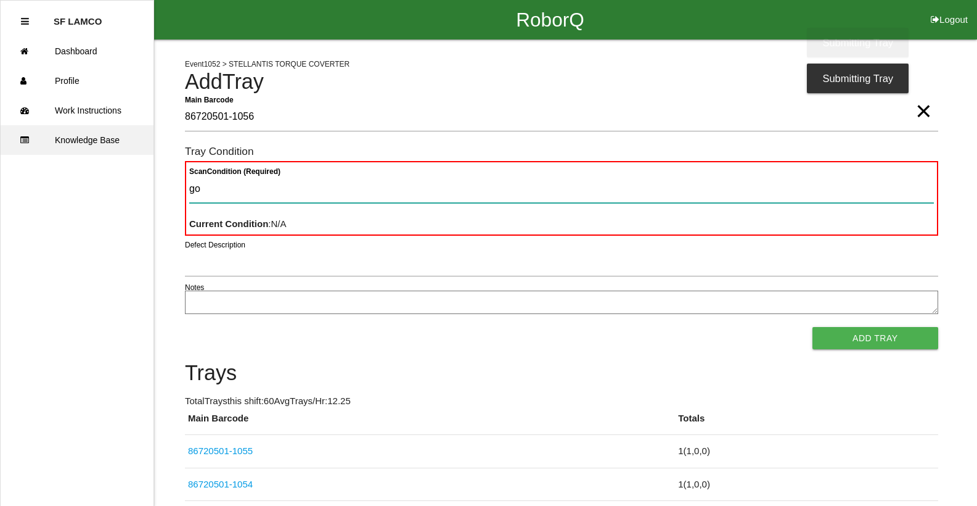
type Condition "goo"
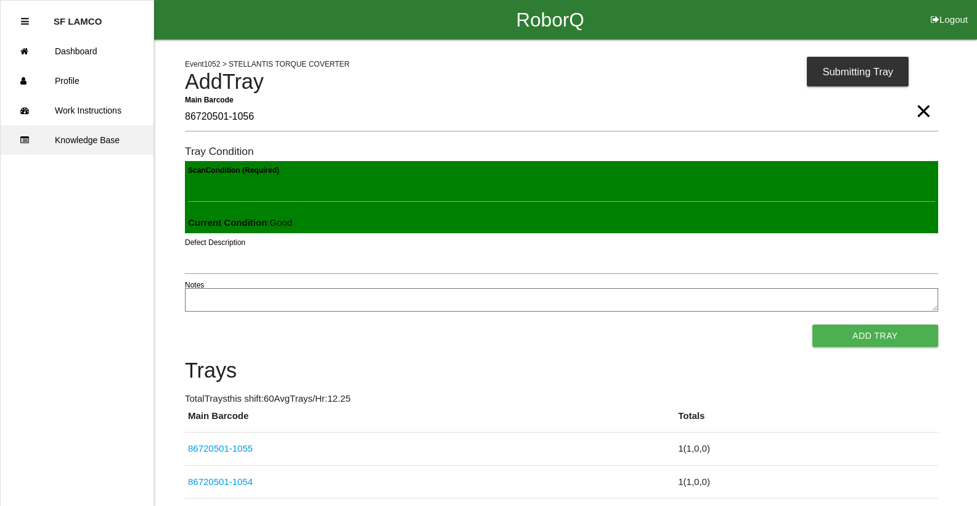
click at [813, 324] on button "Add Tray" at bounding box center [876, 335] width 126 height 22
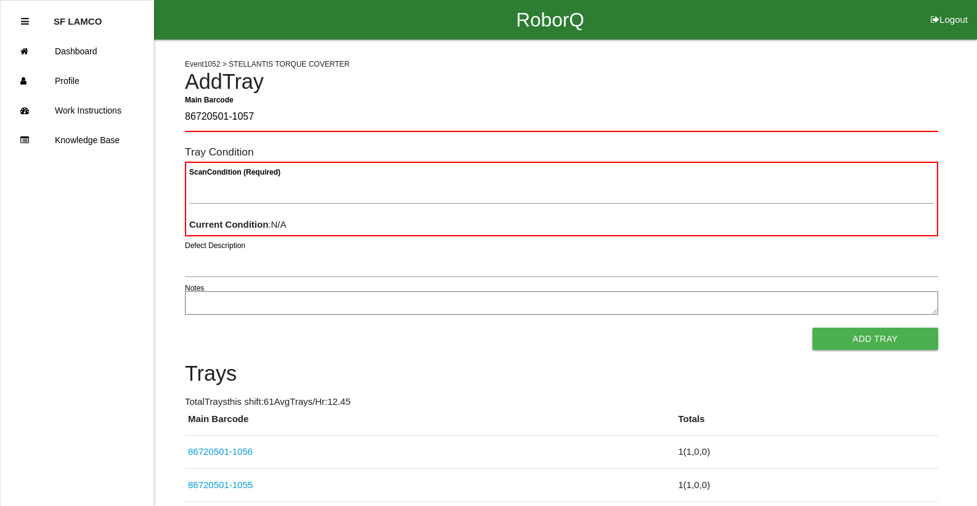
type Barcode "86720501-1057"
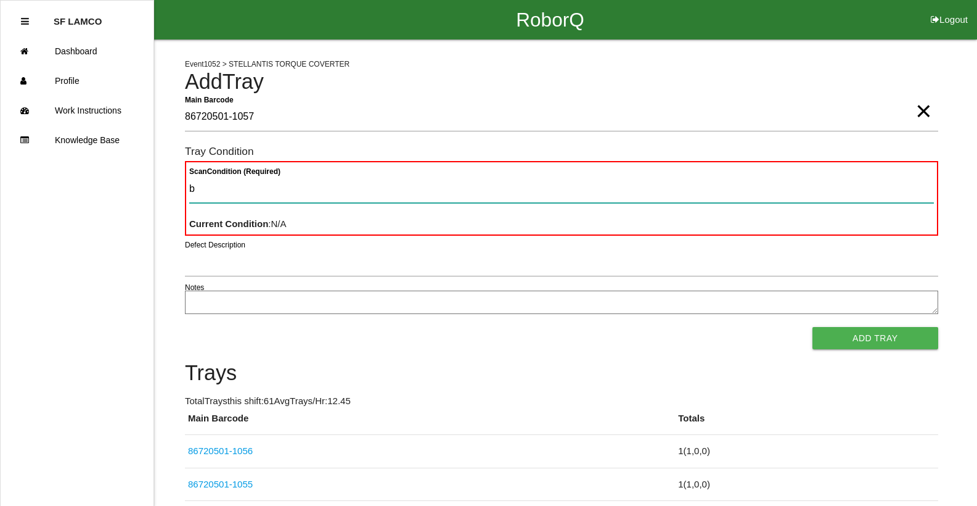
type Condition "ba"
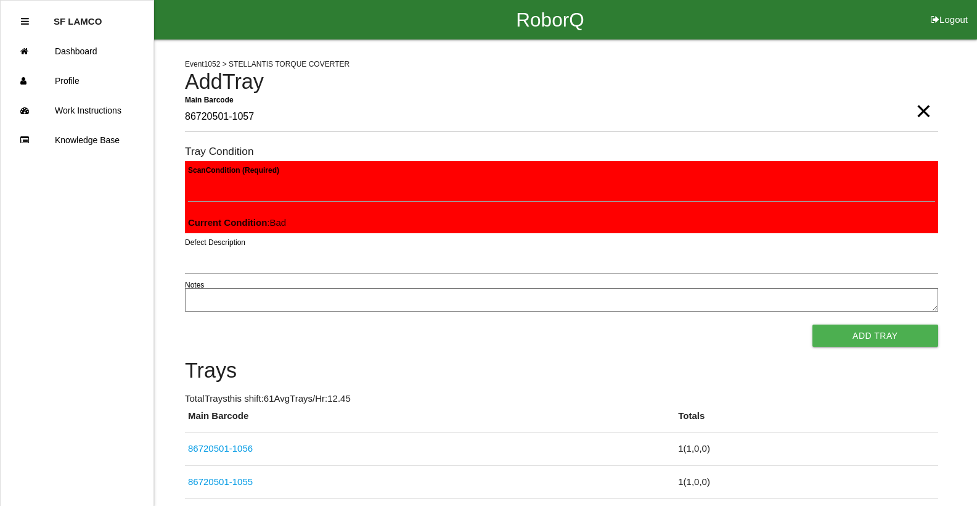
click at [813, 324] on button "Add Tray" at bounding box center [876, 335] width 126 height 22
